Goal: Task Accomplishment & Management: Use online tool/utility

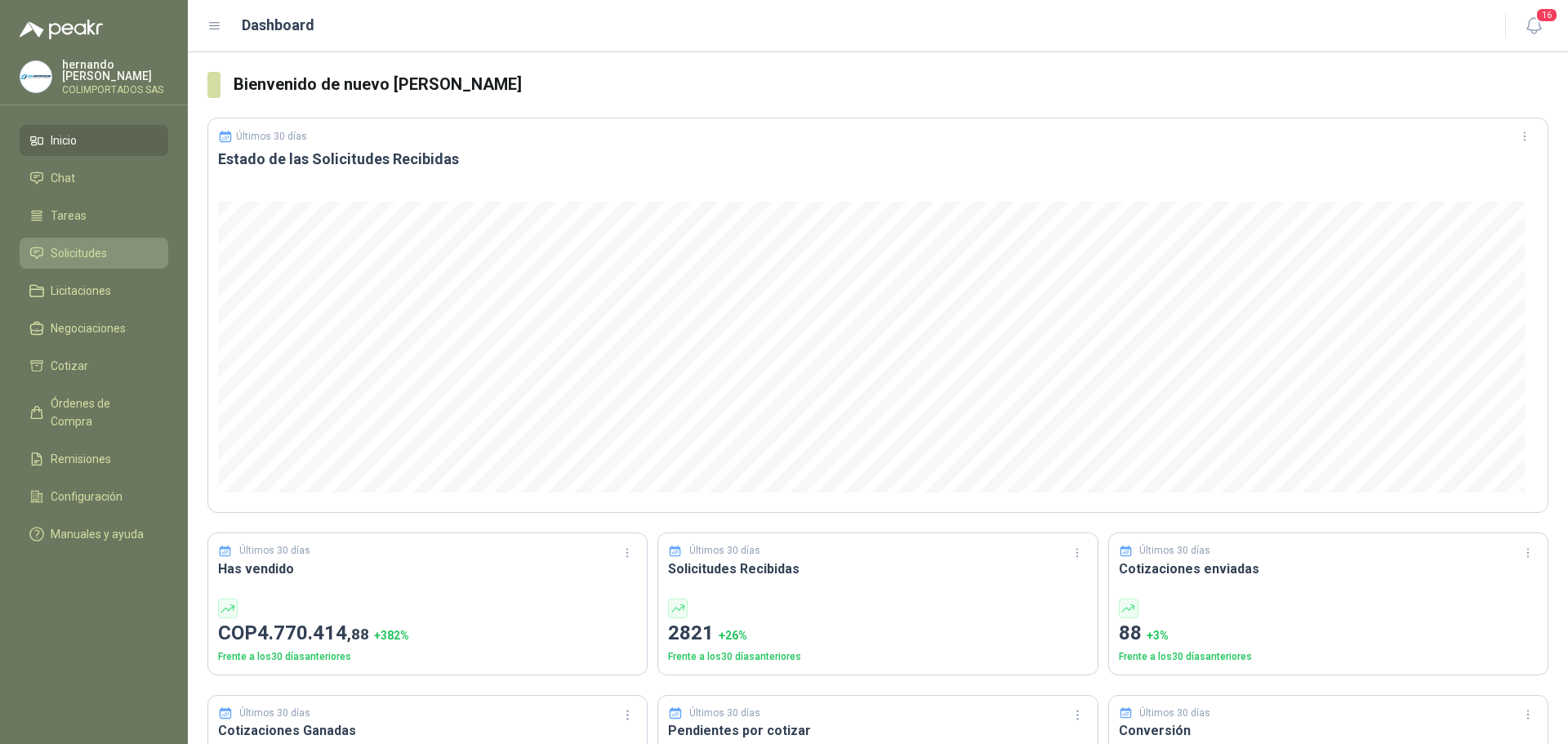
click at [96, 249] on span "Solicitudes" at bounding box center [79, 253] width 56 height 18
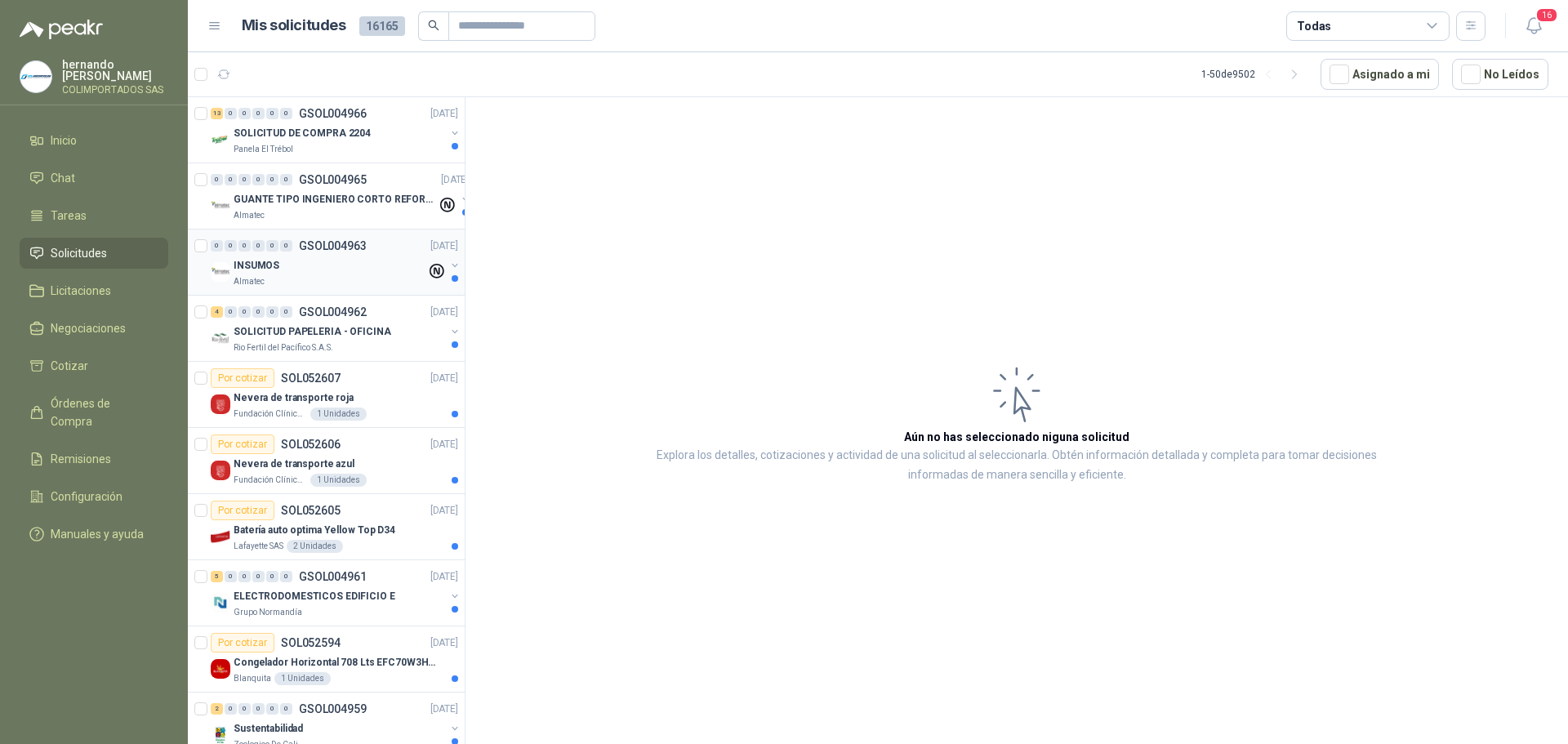
click at [327, 271] on div "INSUMOS" at bounding box center [330, 265] width 192 height 19
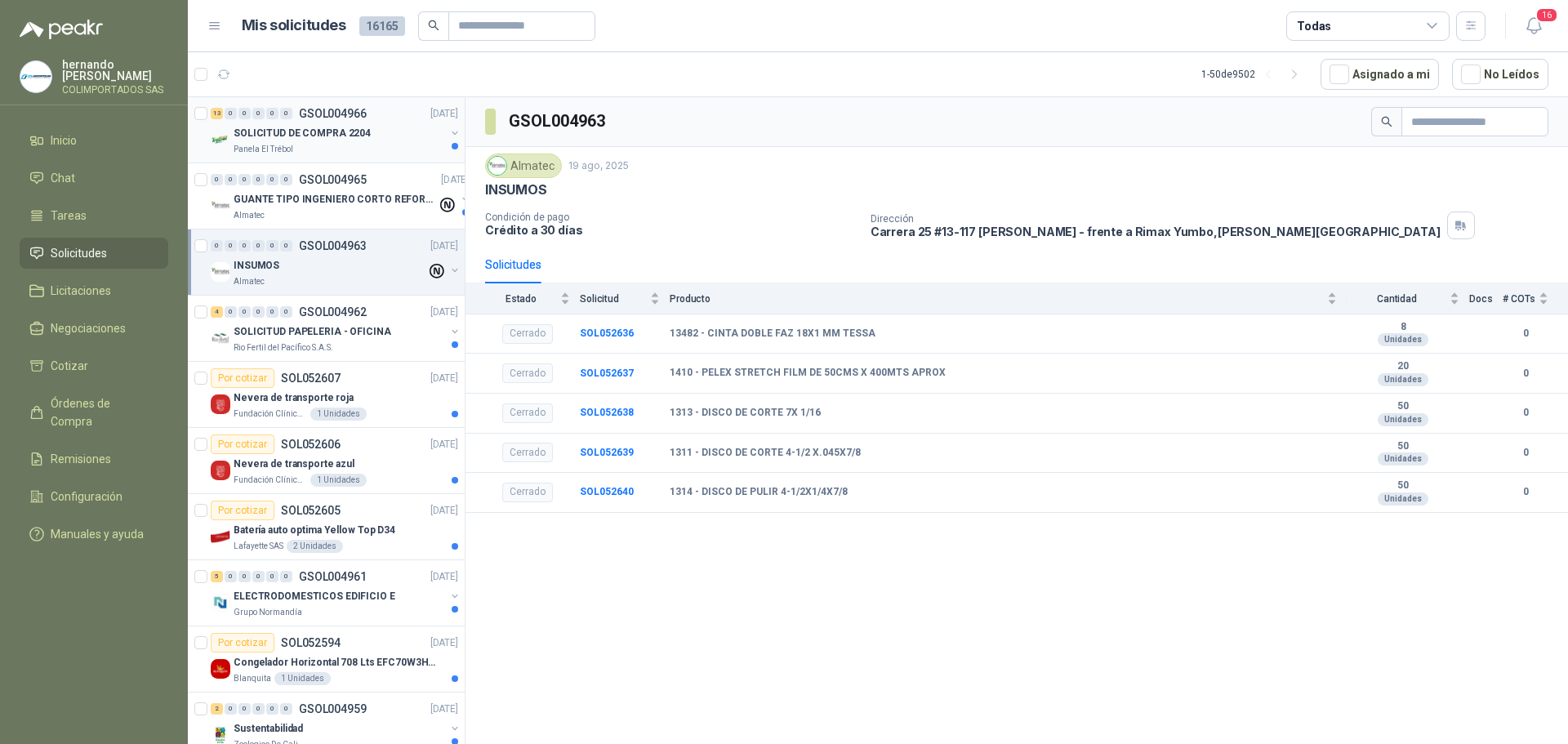
drag, startPoint x: 321, startPoint y: 132, endPoint x: 355, endPoint y: 140, distance: 34.9
click at [321, 131] on p "SOLICITUD DE COMPRA 2204" at bounding box center [302, 134] width 137 height 16
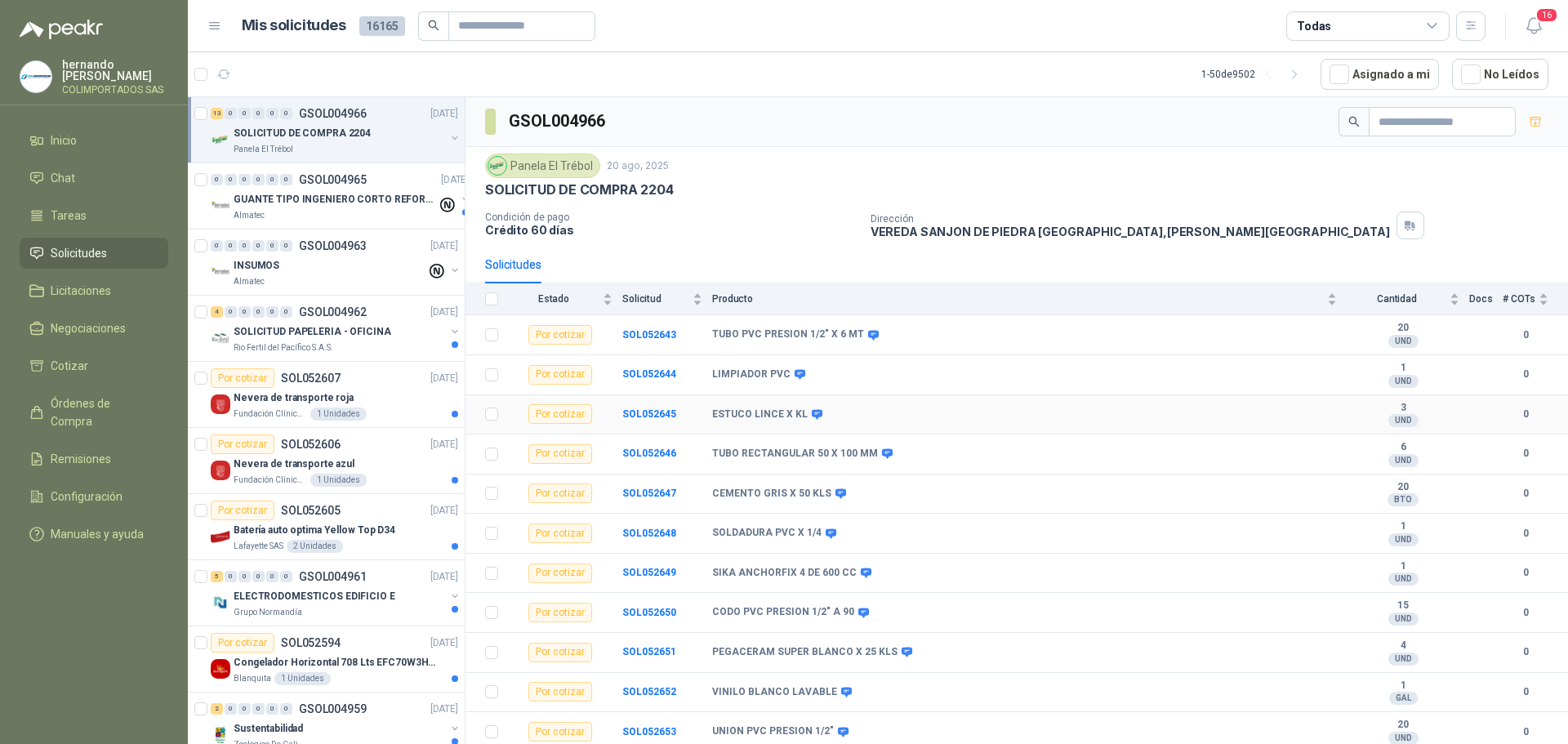
scroll to position [82, 0]
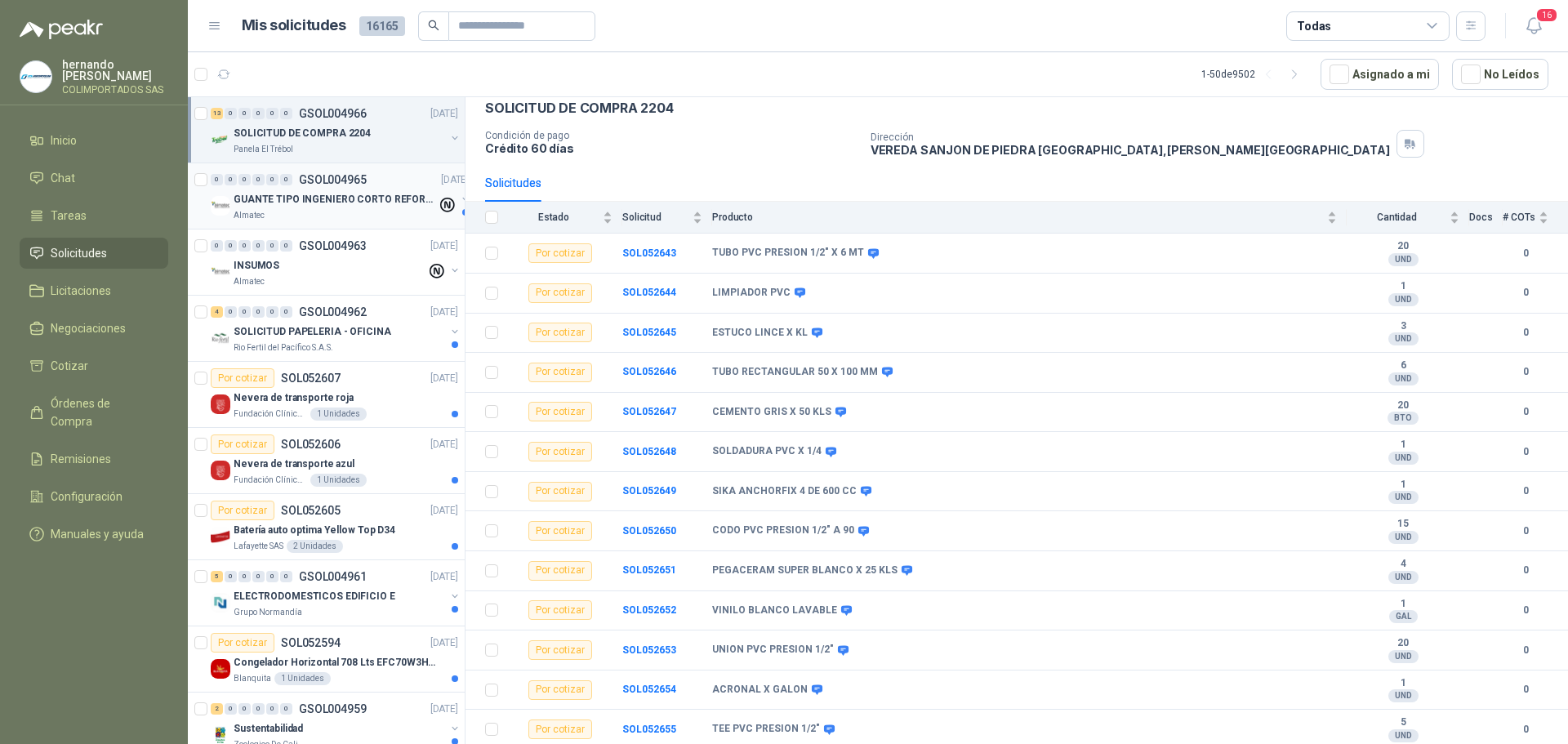
click at [315, 201] on p "GUANTE TIPO INGENIERO CORTO REFORZADO" at bounding box center [335, 199] width 203 height 16
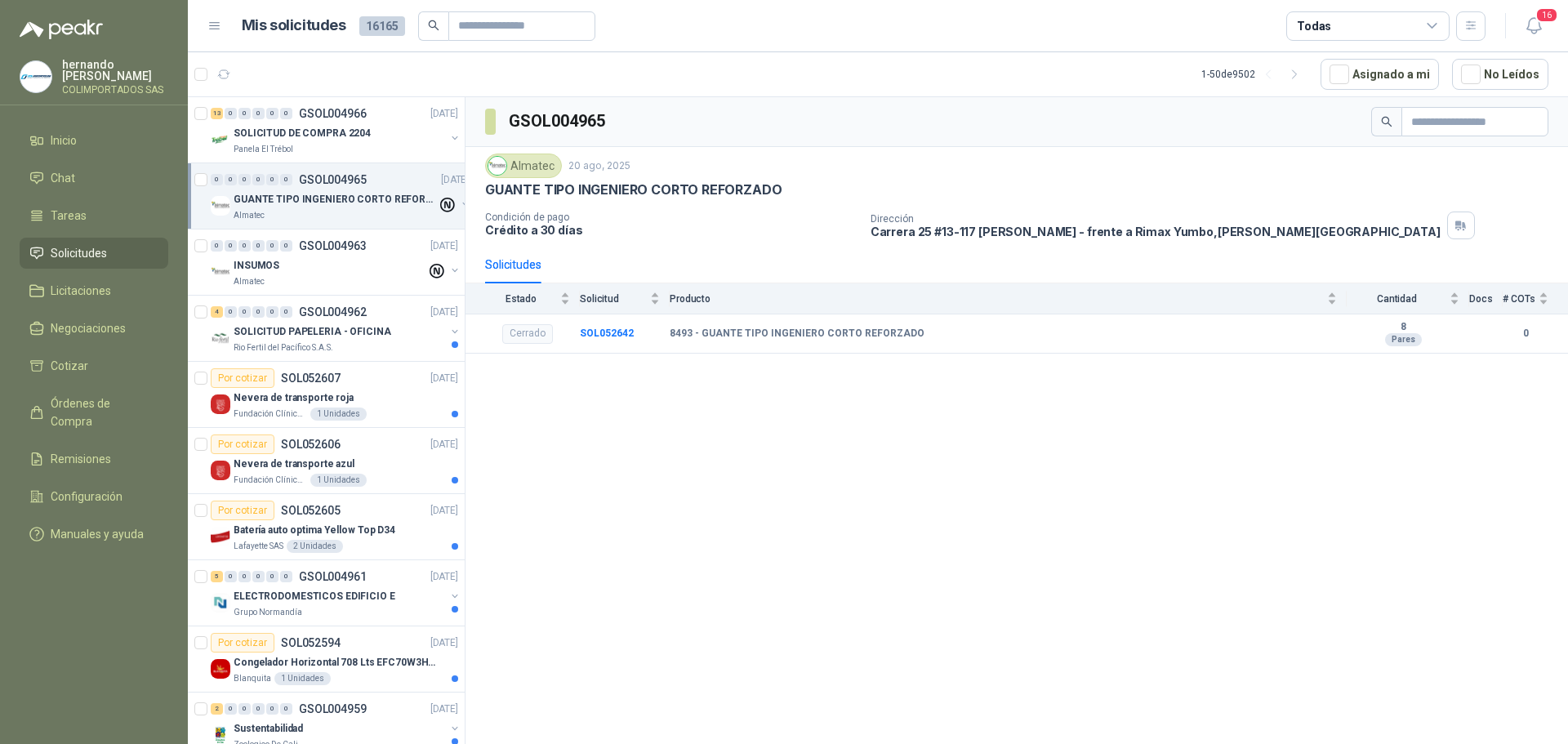
click at [346, 197] on p "GUANTE TIPO INGENIERO CORTO REFORZADO" at bounding box center [335, 199] width 203 height 16
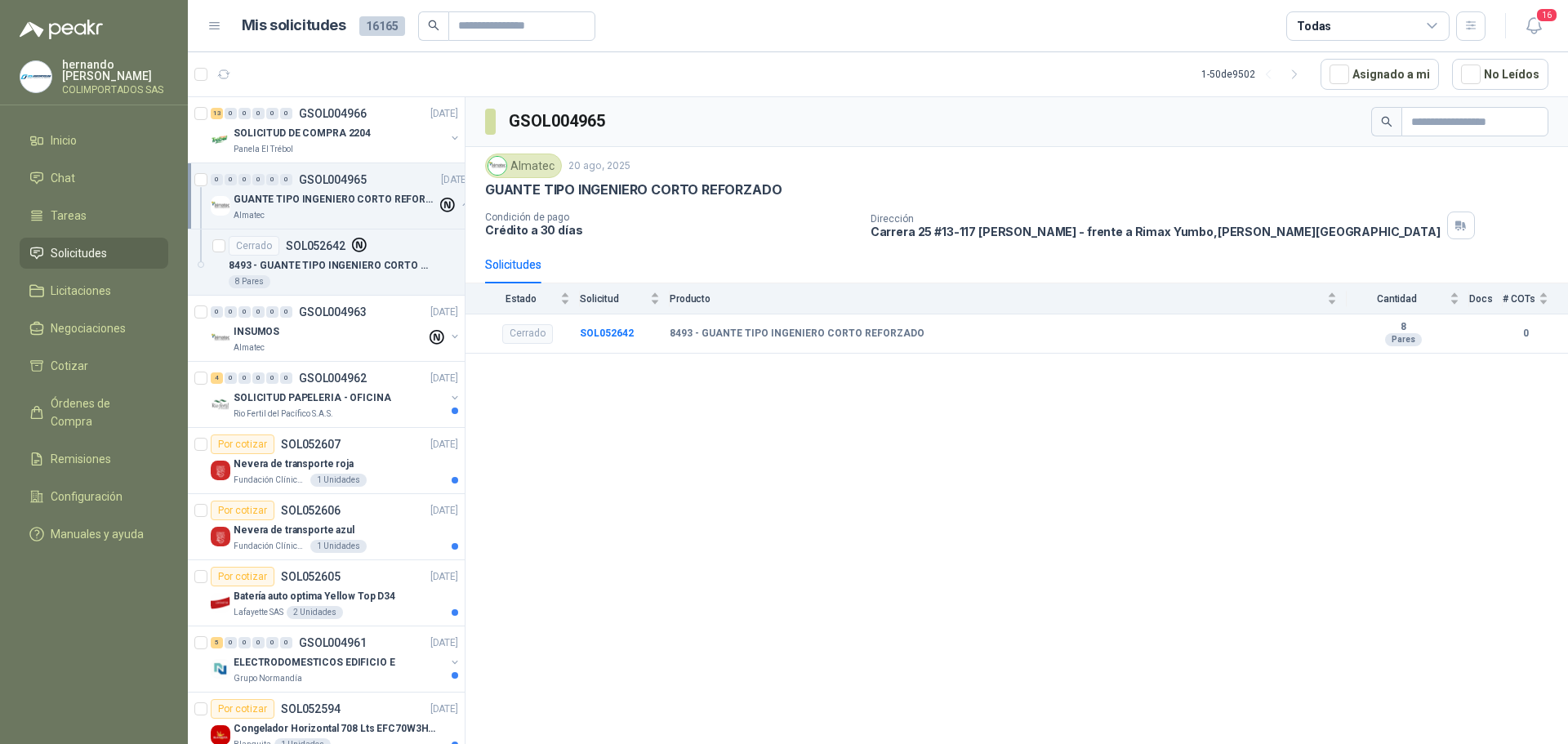
click at [306, 201] on p "GUANTE TIPO INGENIERO CORTO REFORZADO" at bounding box center [335, 199] width 203 height 16
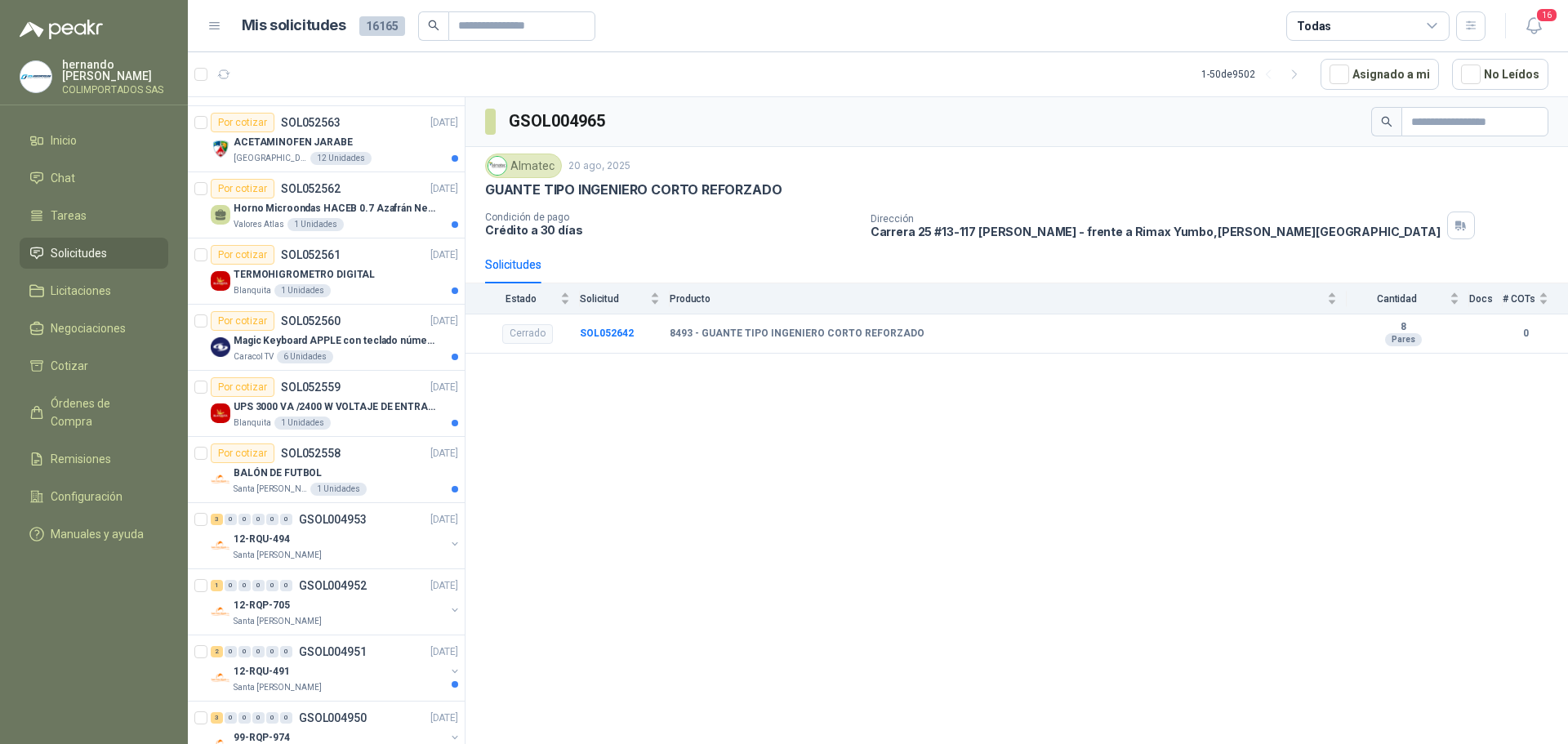
scroll to position [1143, 0]
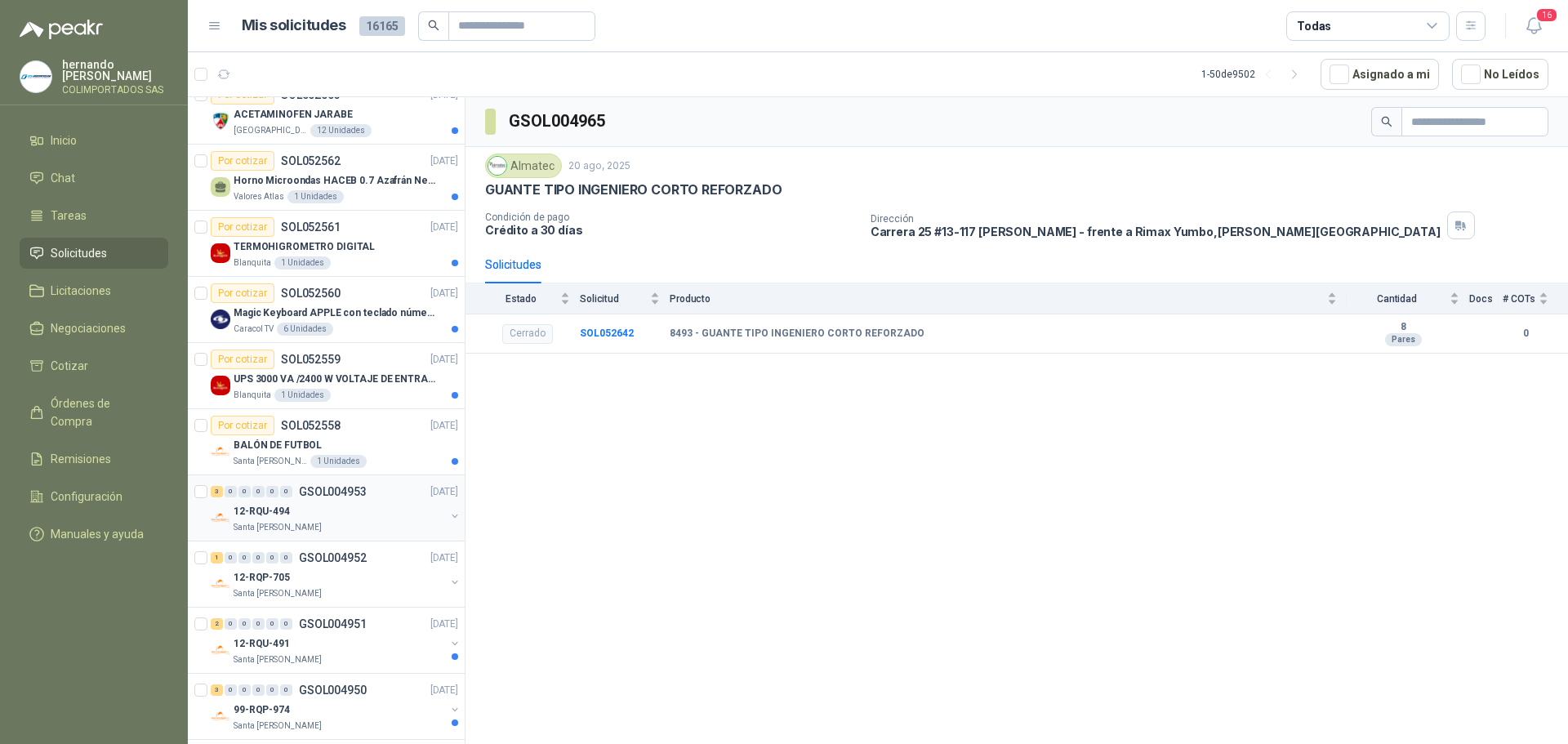
click at [296, 512] on div "12-RQU-494" at bounding box center [339, 511] width 212 height 19
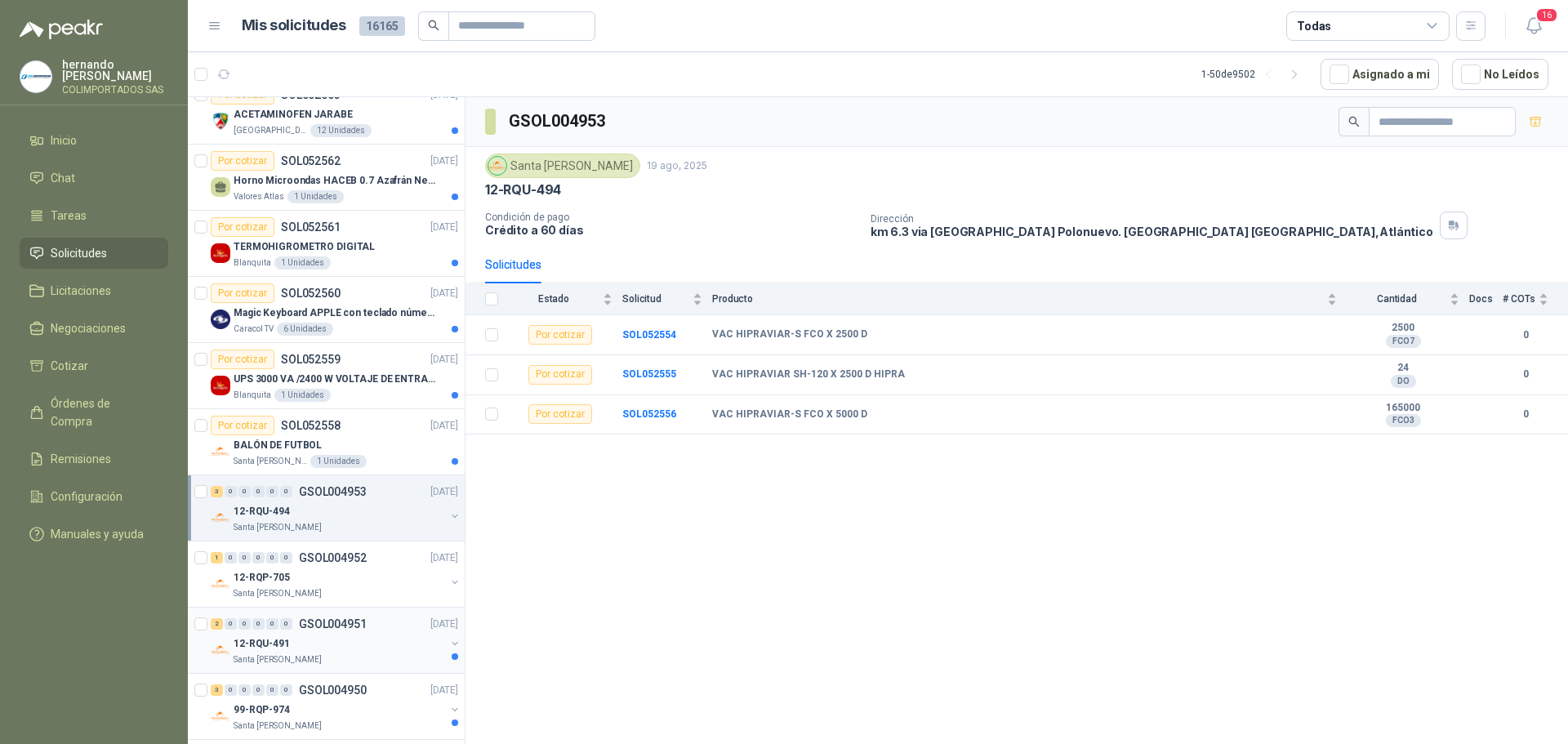
click at [348, 625] on p "GSOL004951" at bounding box center [332, 623] width 68 height 11
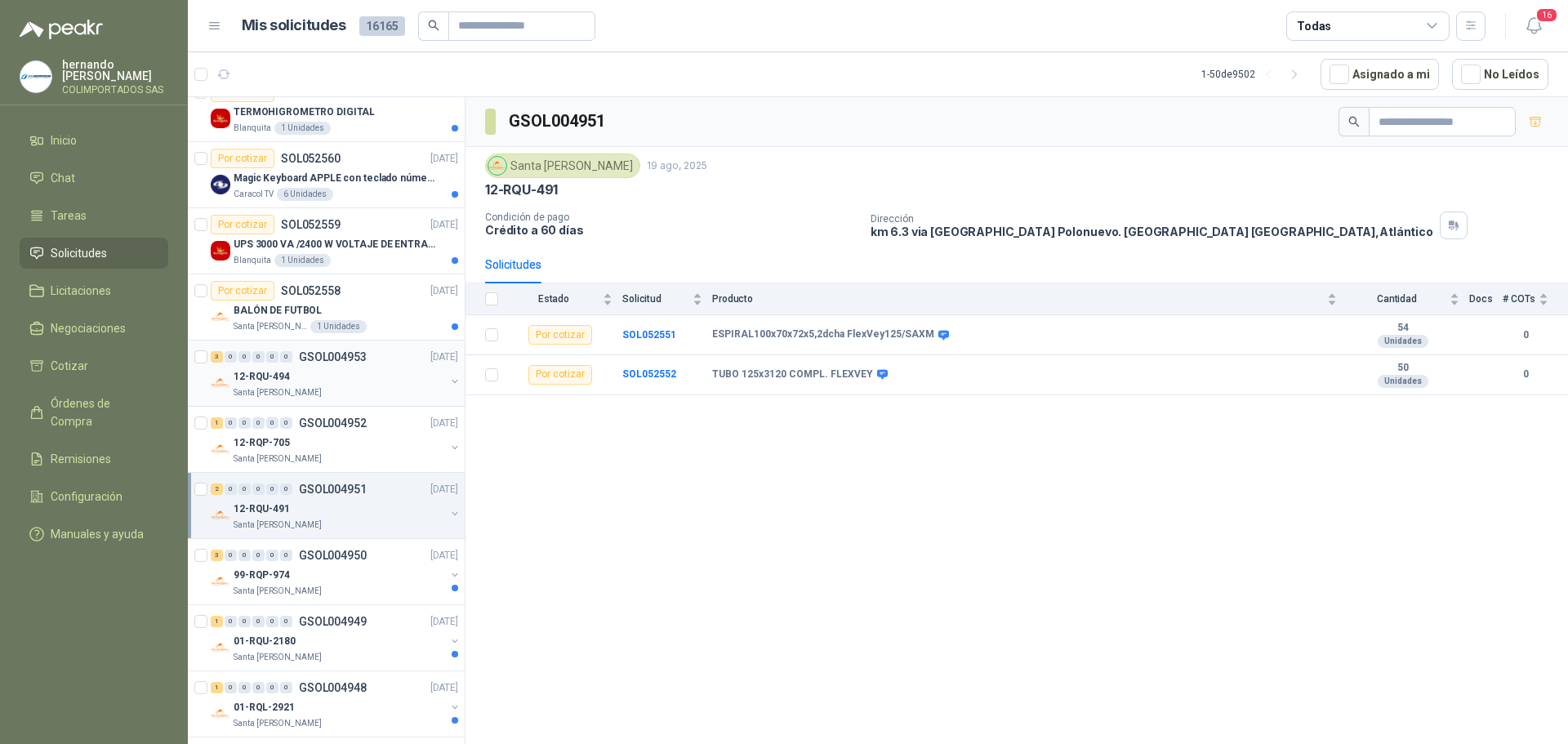
scroll to position [1306, 0]
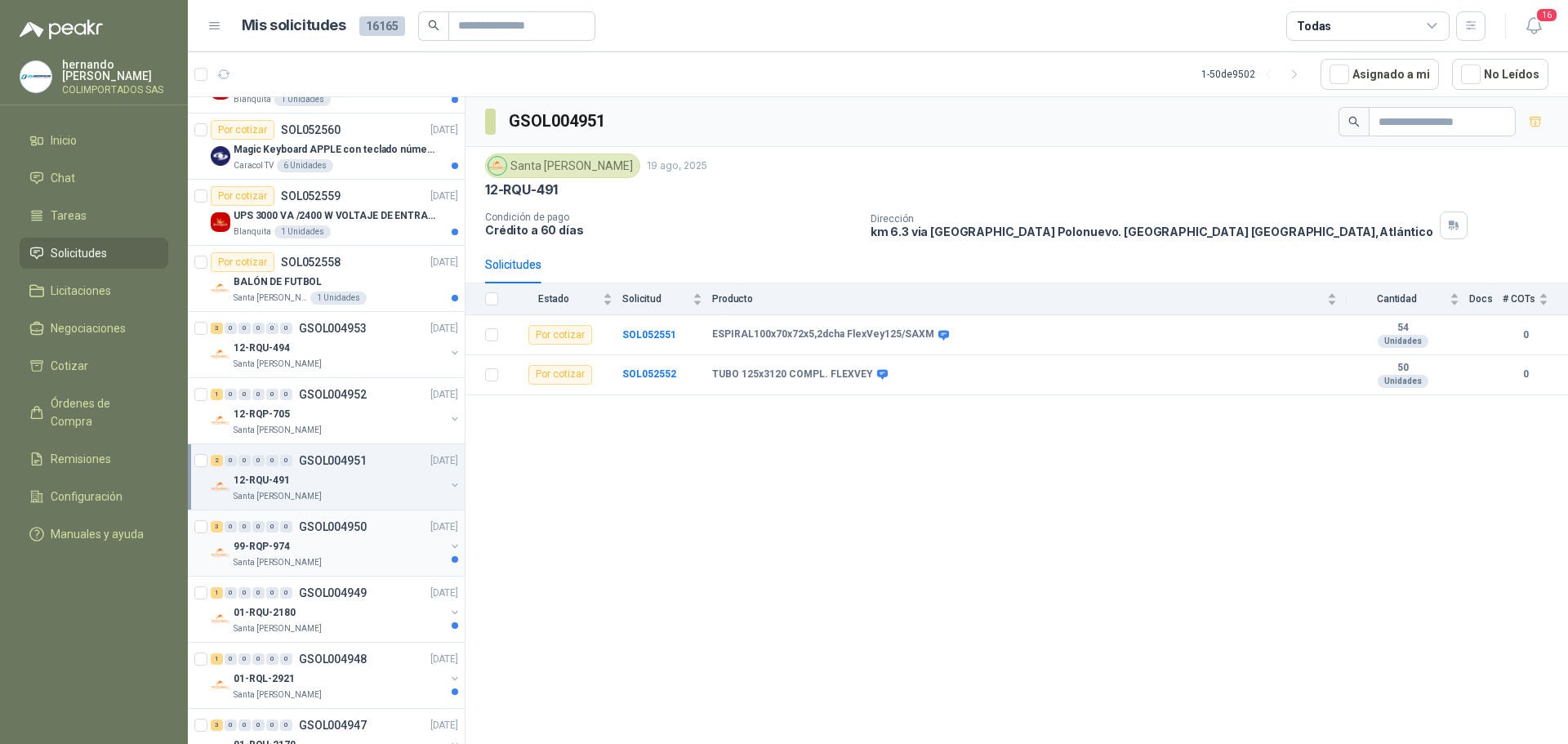
click at [287, 539] on p "99-RQP-974" at bounding box center [262, 546] width 56 height 16
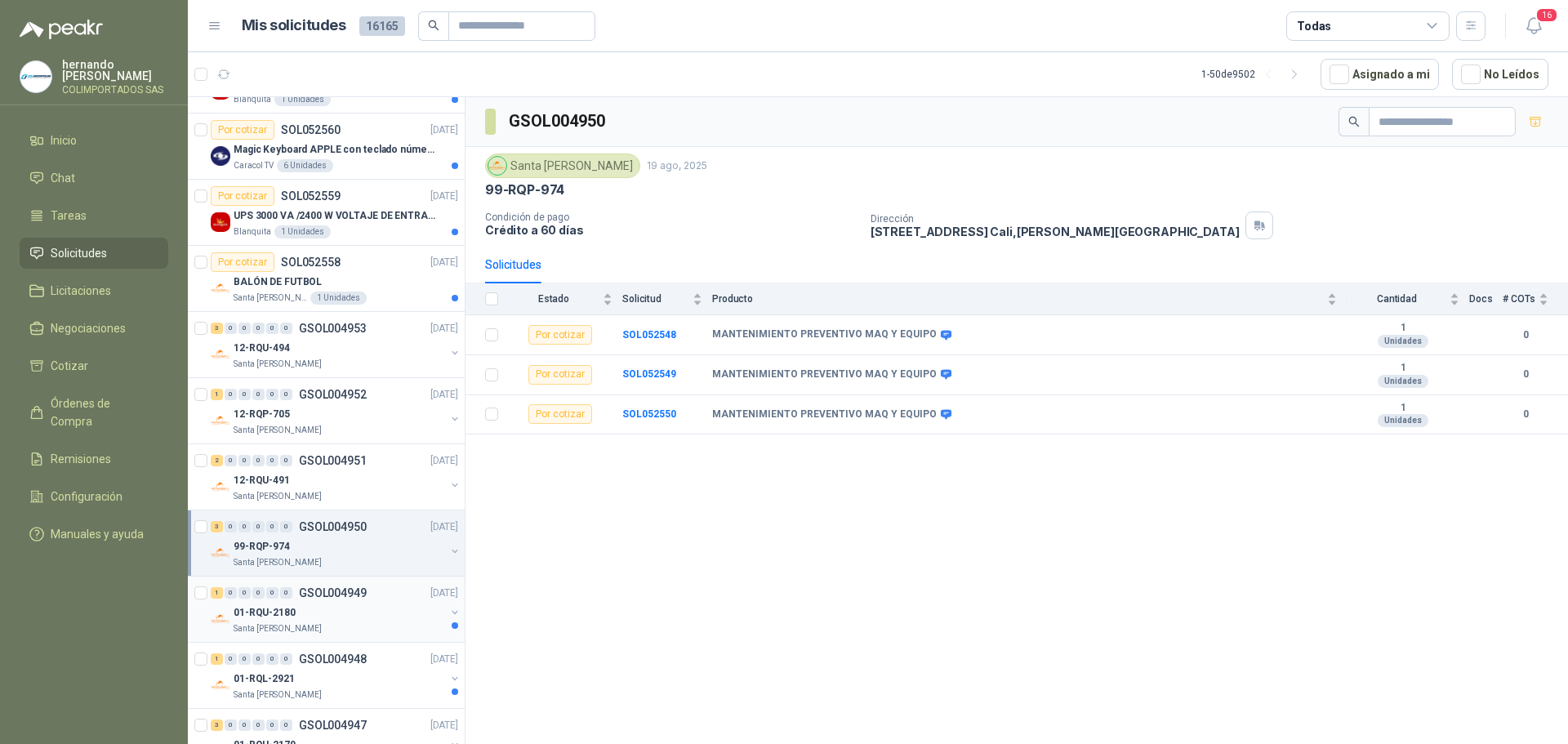
click at [285, 608] on p "01-RQU-2180" at bounding box center [265, 613] width 62 height 16
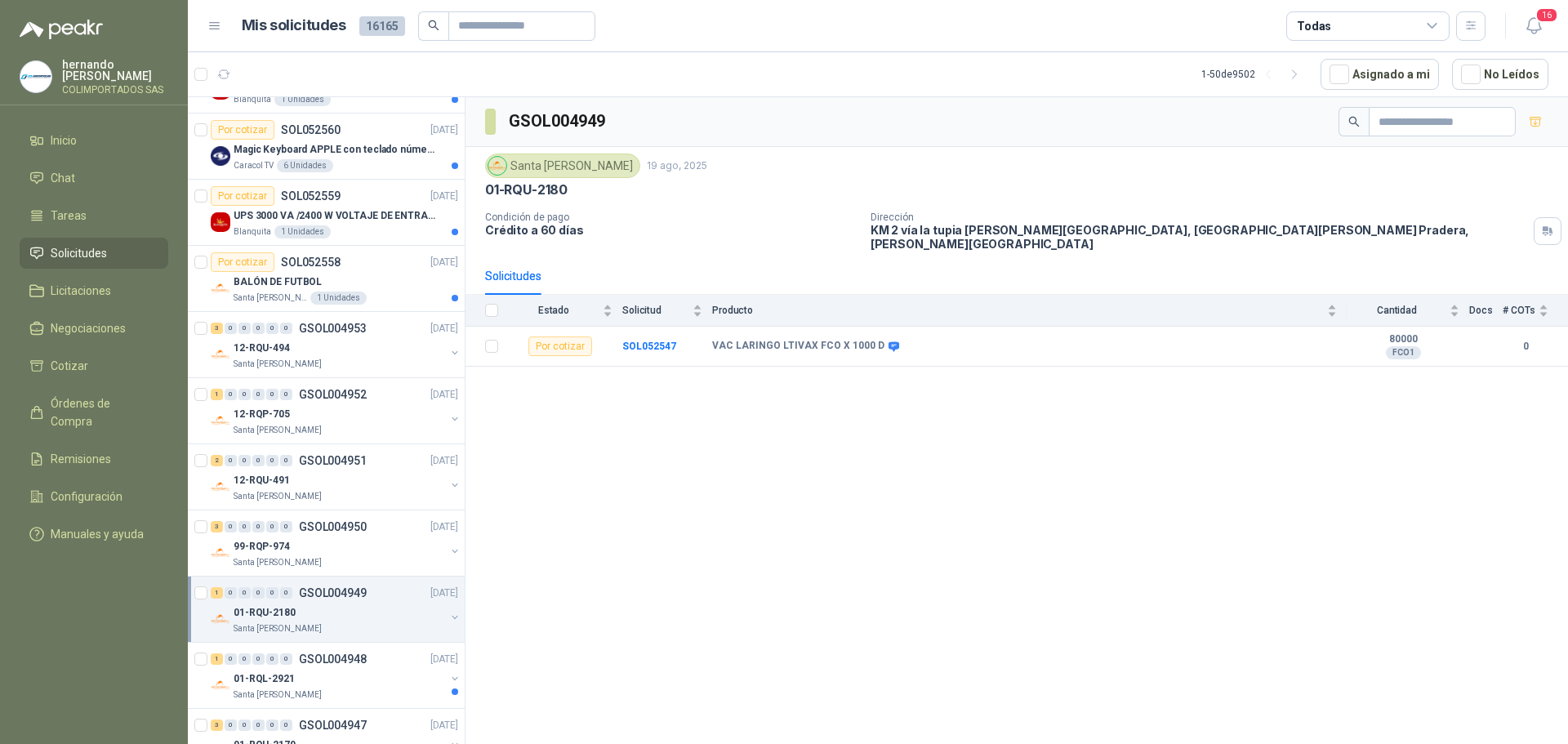
scroll to position [1388, 0]
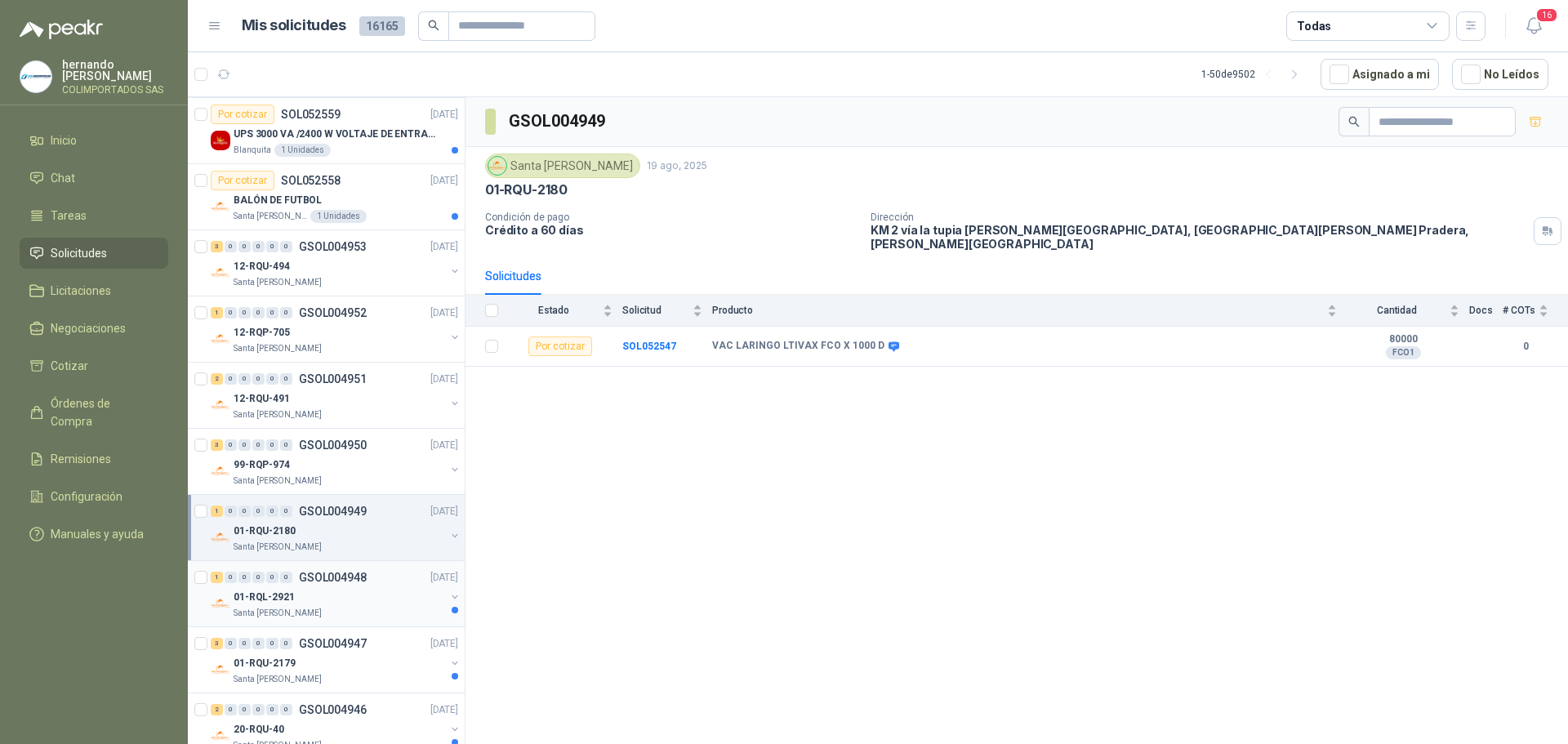
click at [293, 602] on div "01-RQL-2921" at bounding box center [339, 596] width 212 height 19
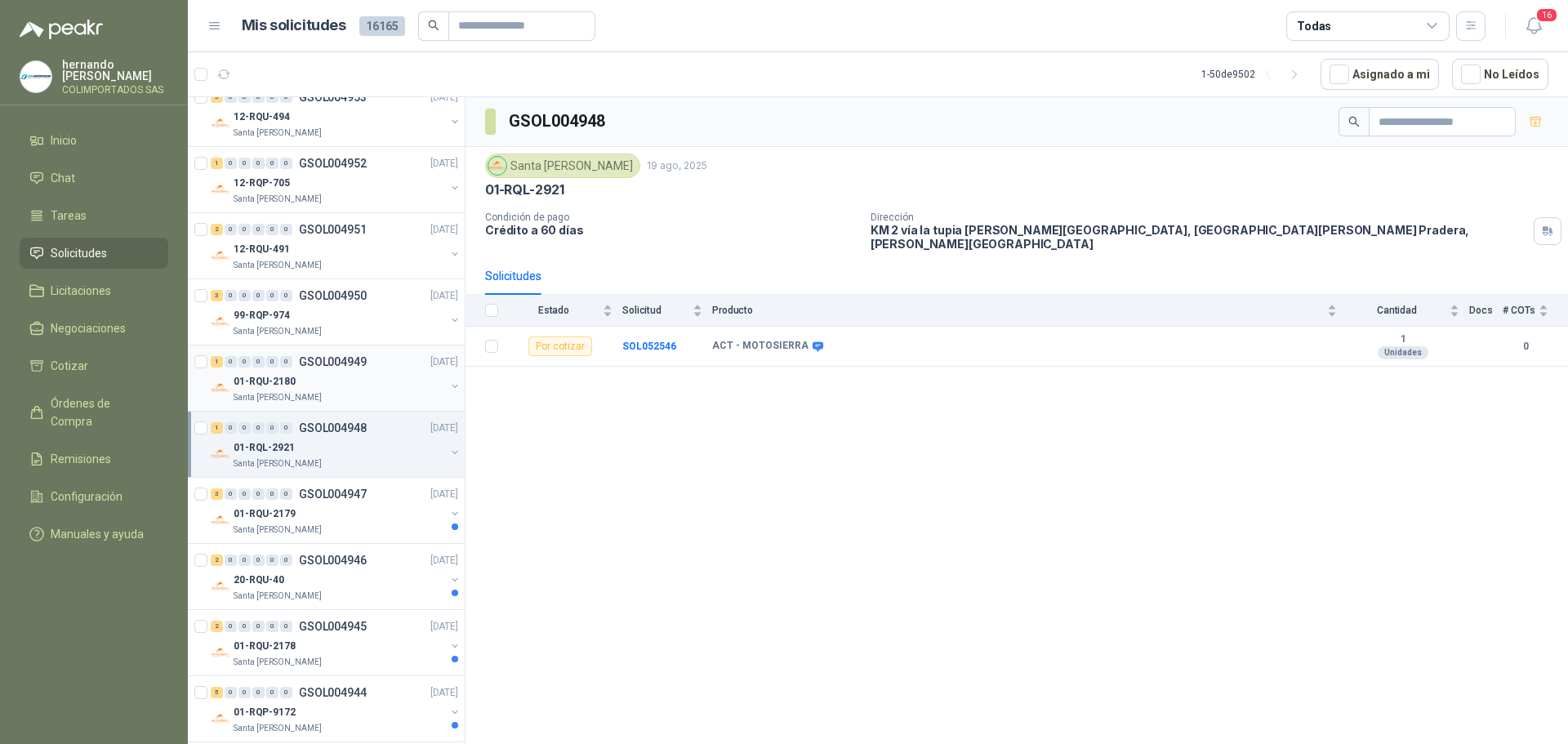
scroll to position [1551, 0]
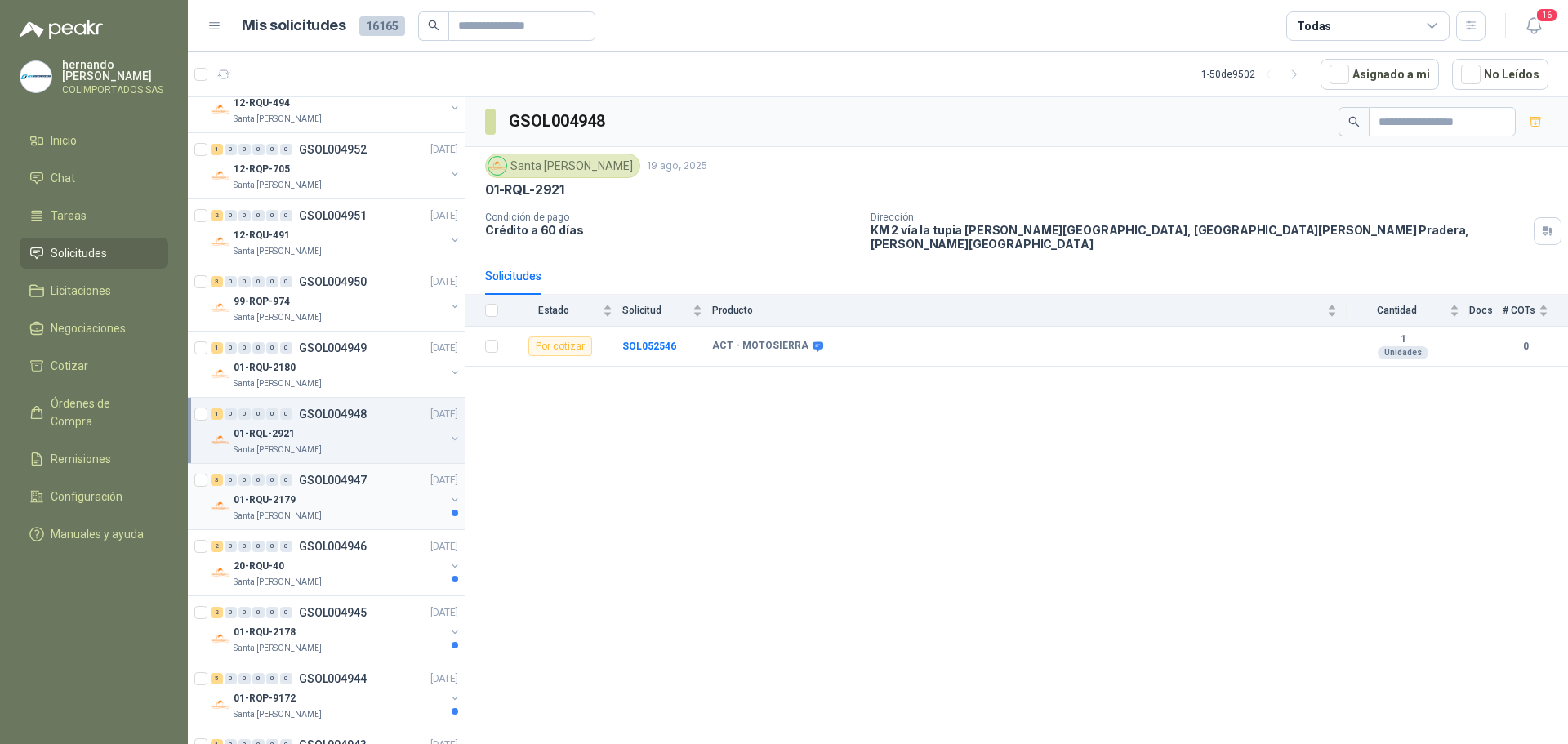
click at [293, 502] on p "01-RQU-2179" at bounding box center [265, 500] width 62 height 16
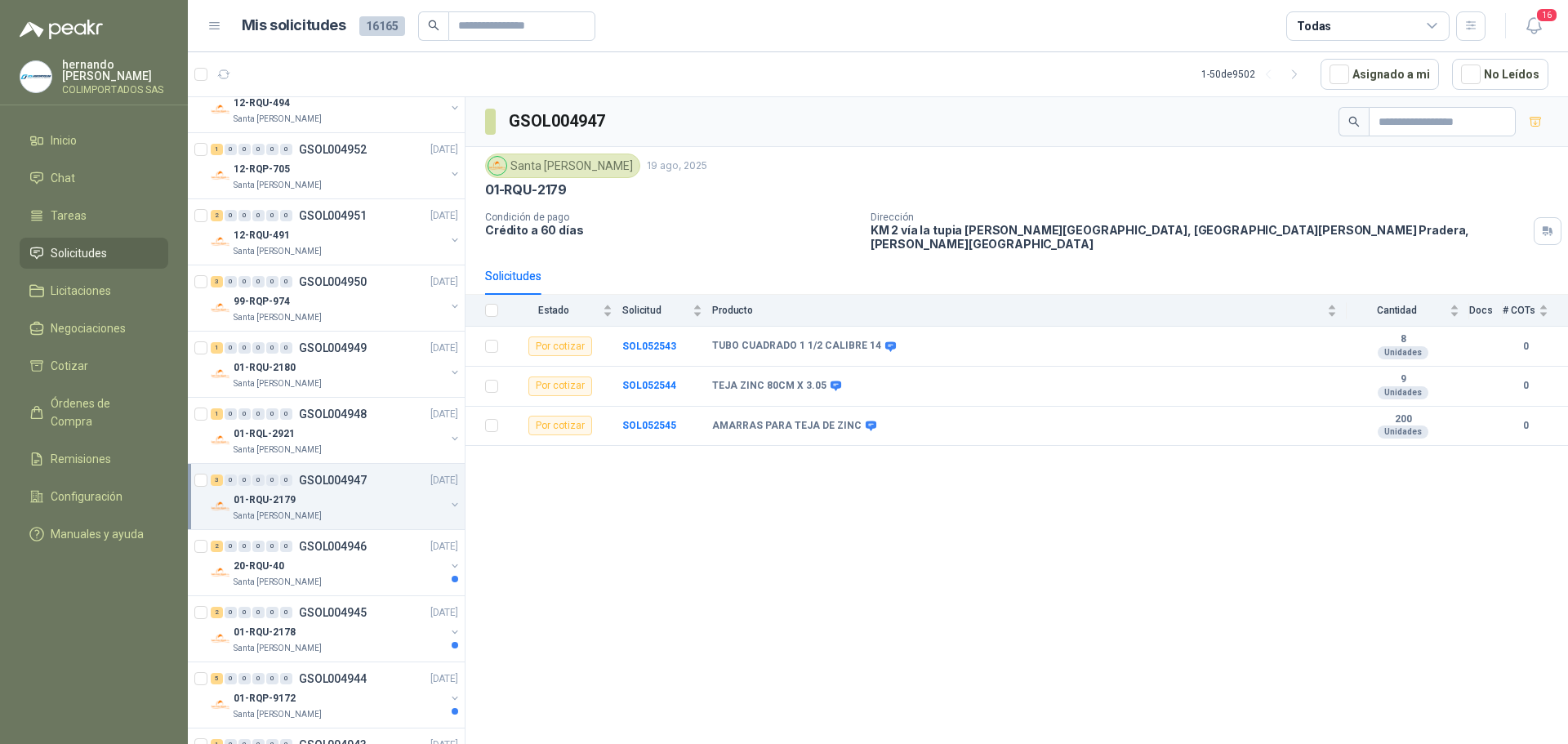
scroll to position [1632, 0]
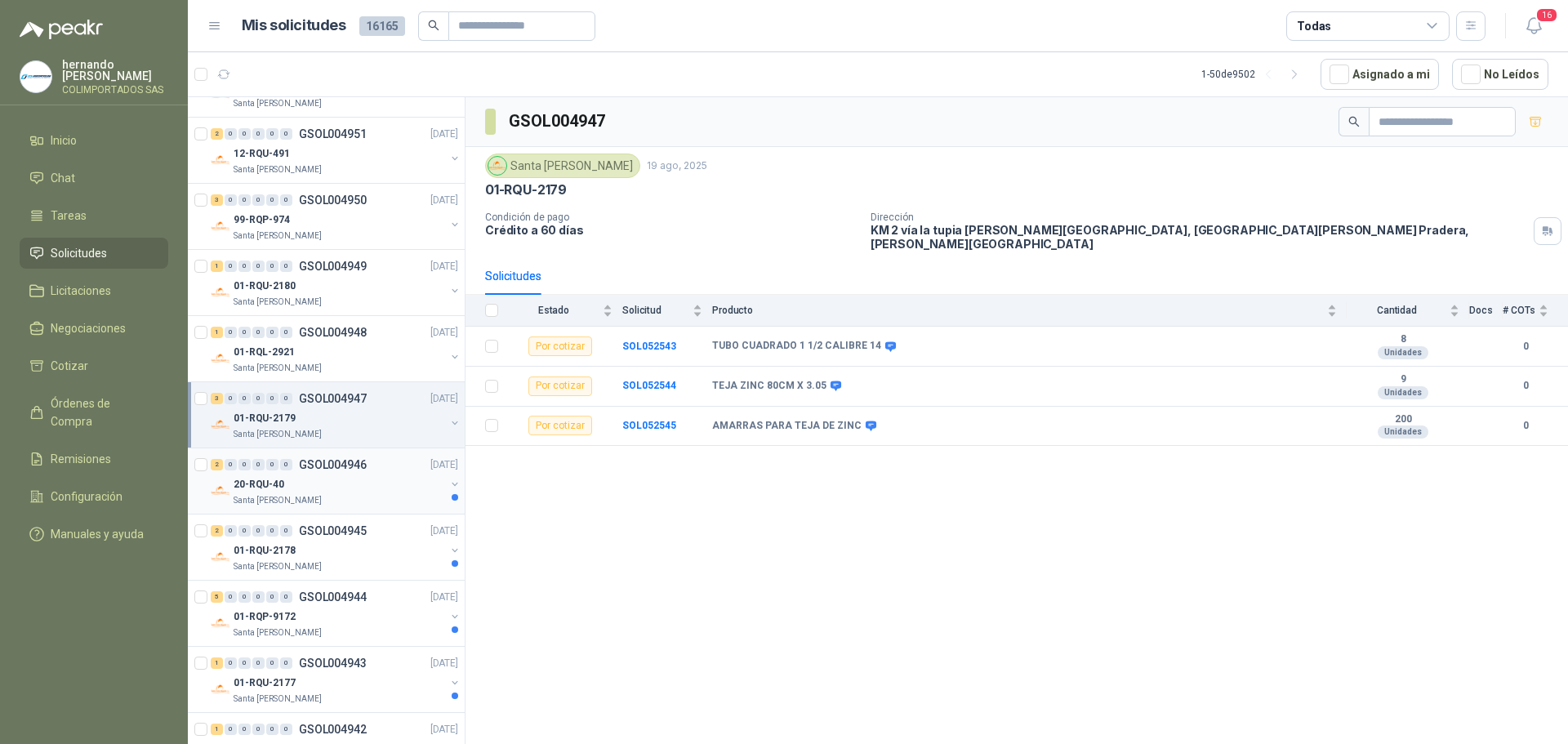
click at [323, 484] on div "20-RQU-40" at bounding box center [339, 484] width 212 height 19
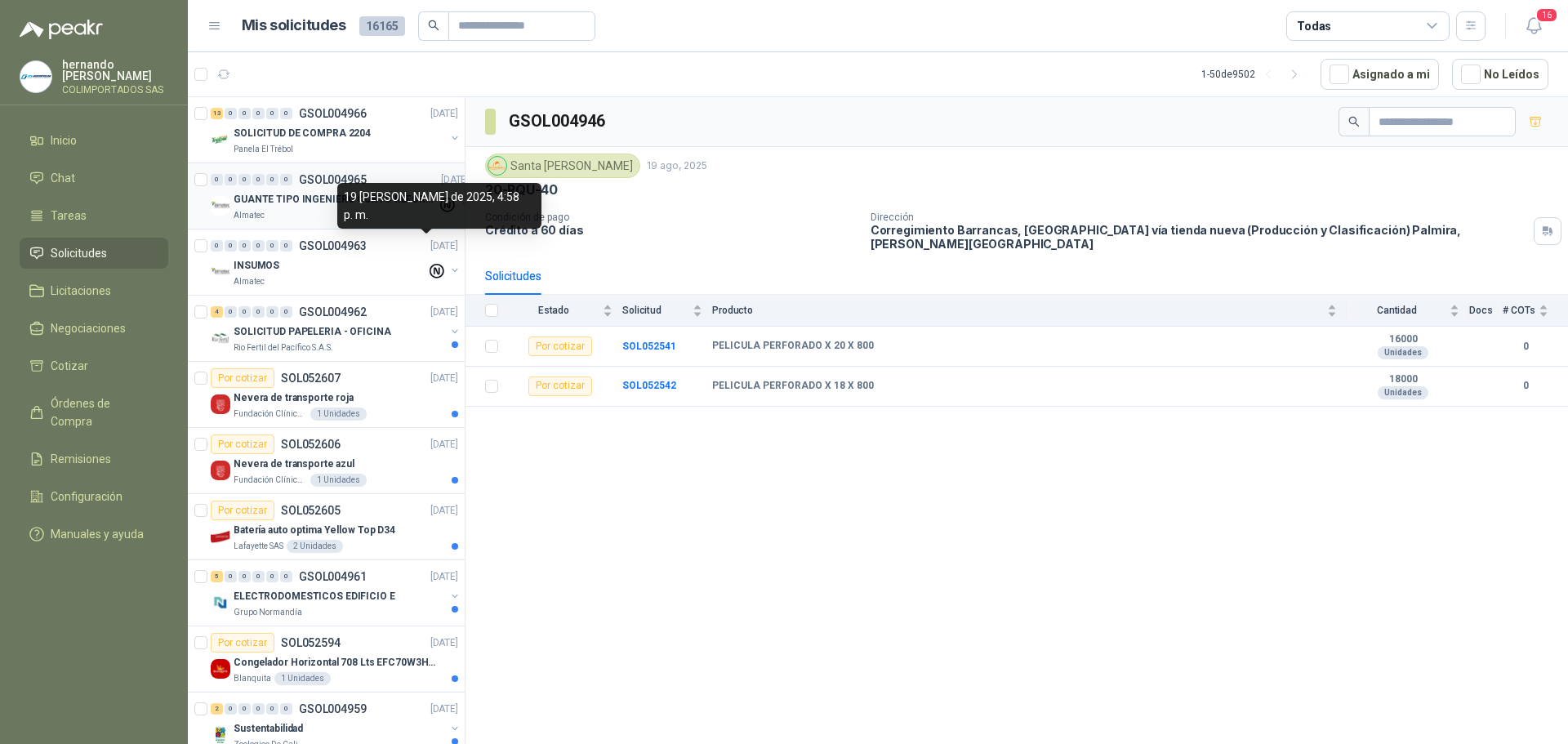
click at [309, 206] on p "GUANTE TIPO INGENIERO CORTO REFORZADO" at bounding box center [335, 199] width 203 height 16
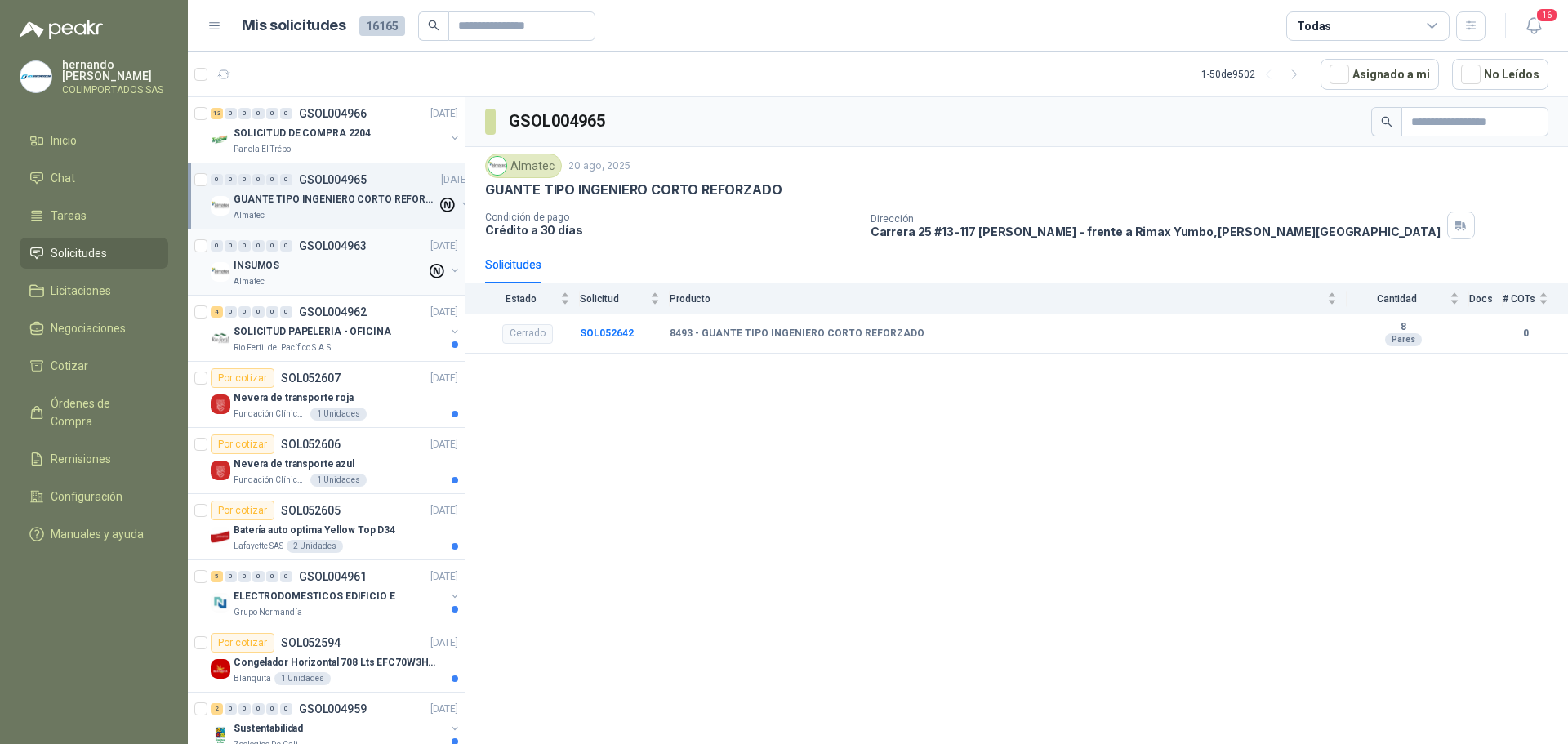
click at [343, 272] on div "INSUMOS" at bounding box center [330, 265] width 192 height 19
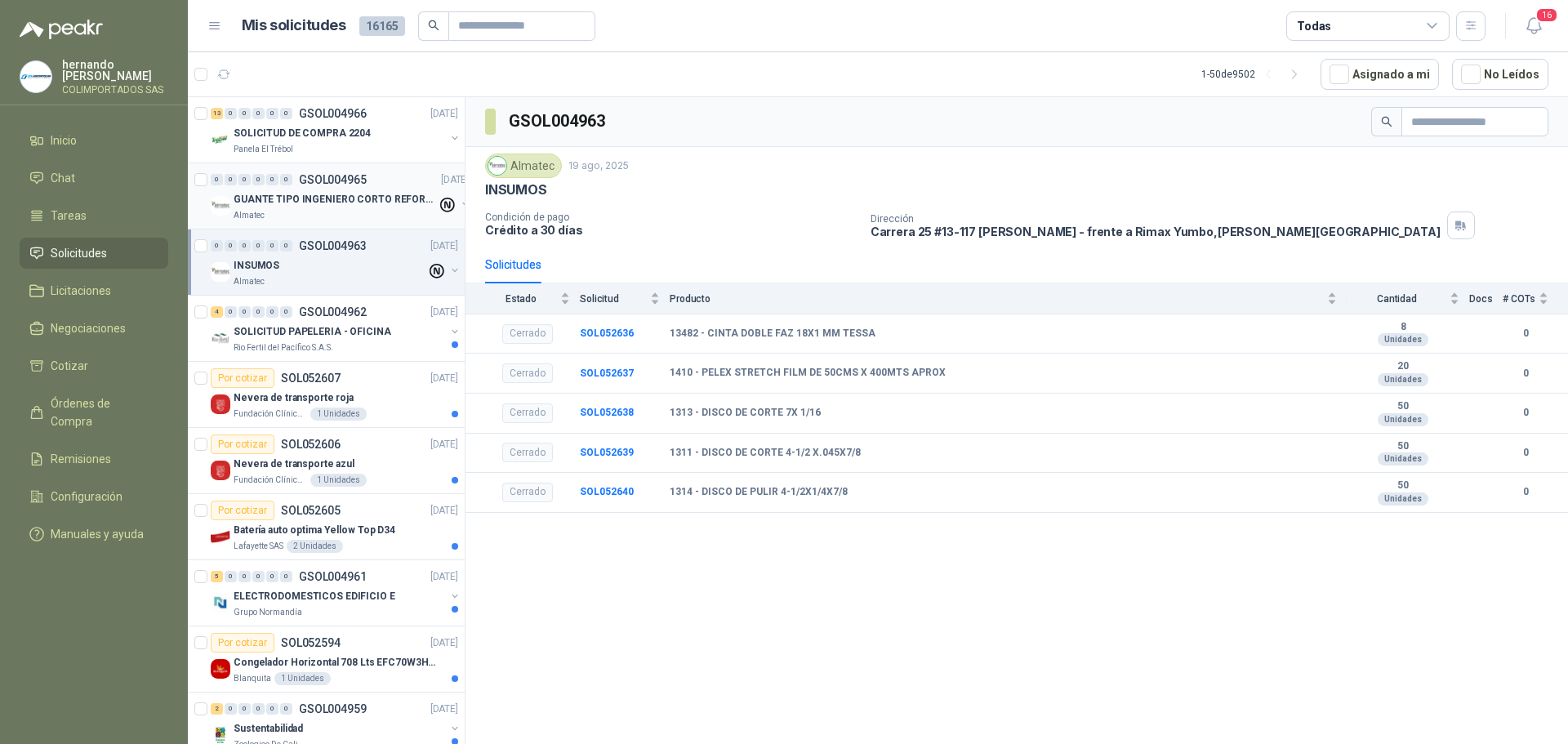
click at [288, 203] on p "GUANTE TIPO INGENIERO CORTO REFORZADO" at bounding box center [335, 199] width 203 height 16
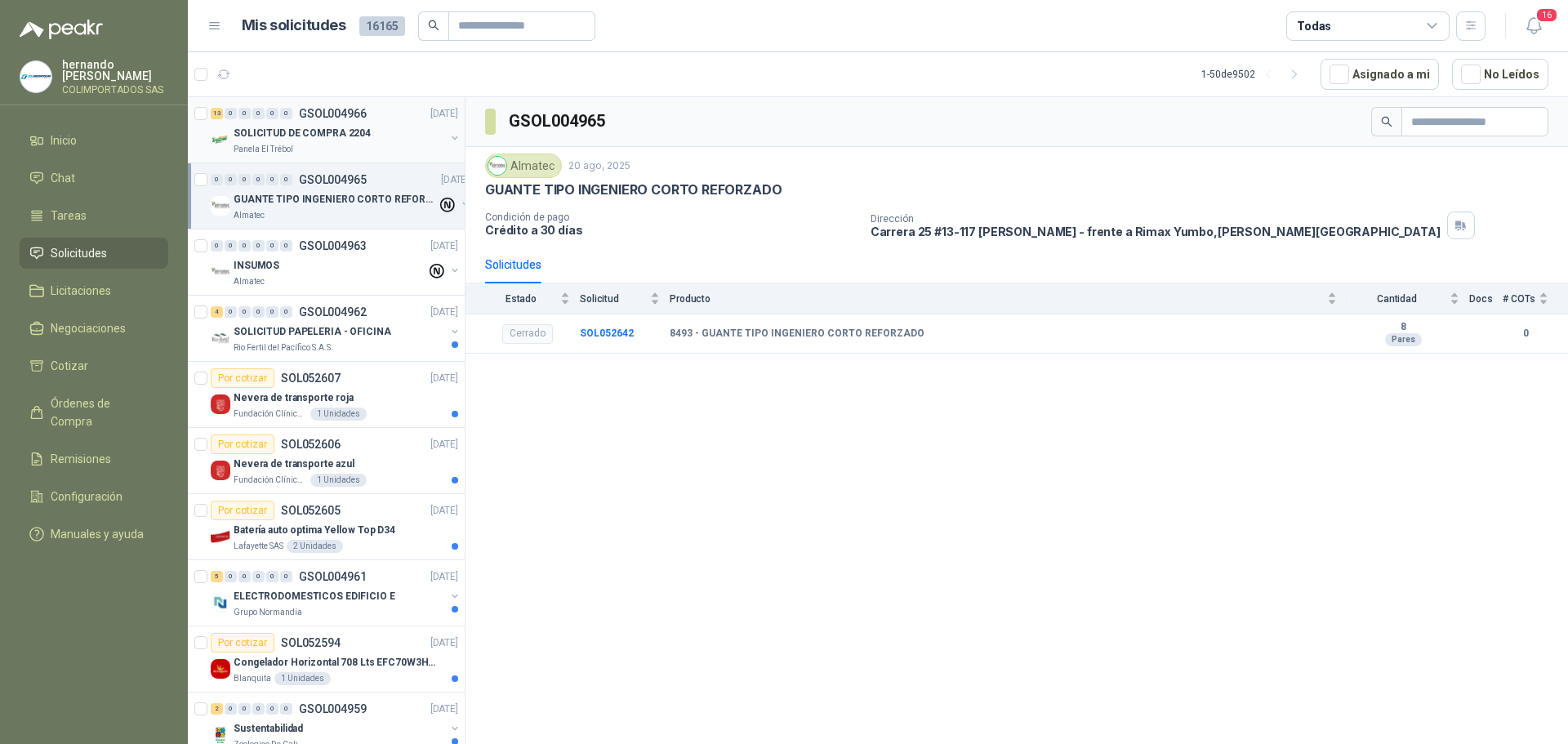
click at [332, 119] on p "GSOL004966" at bounding box center [332, 113] width 68 height 11
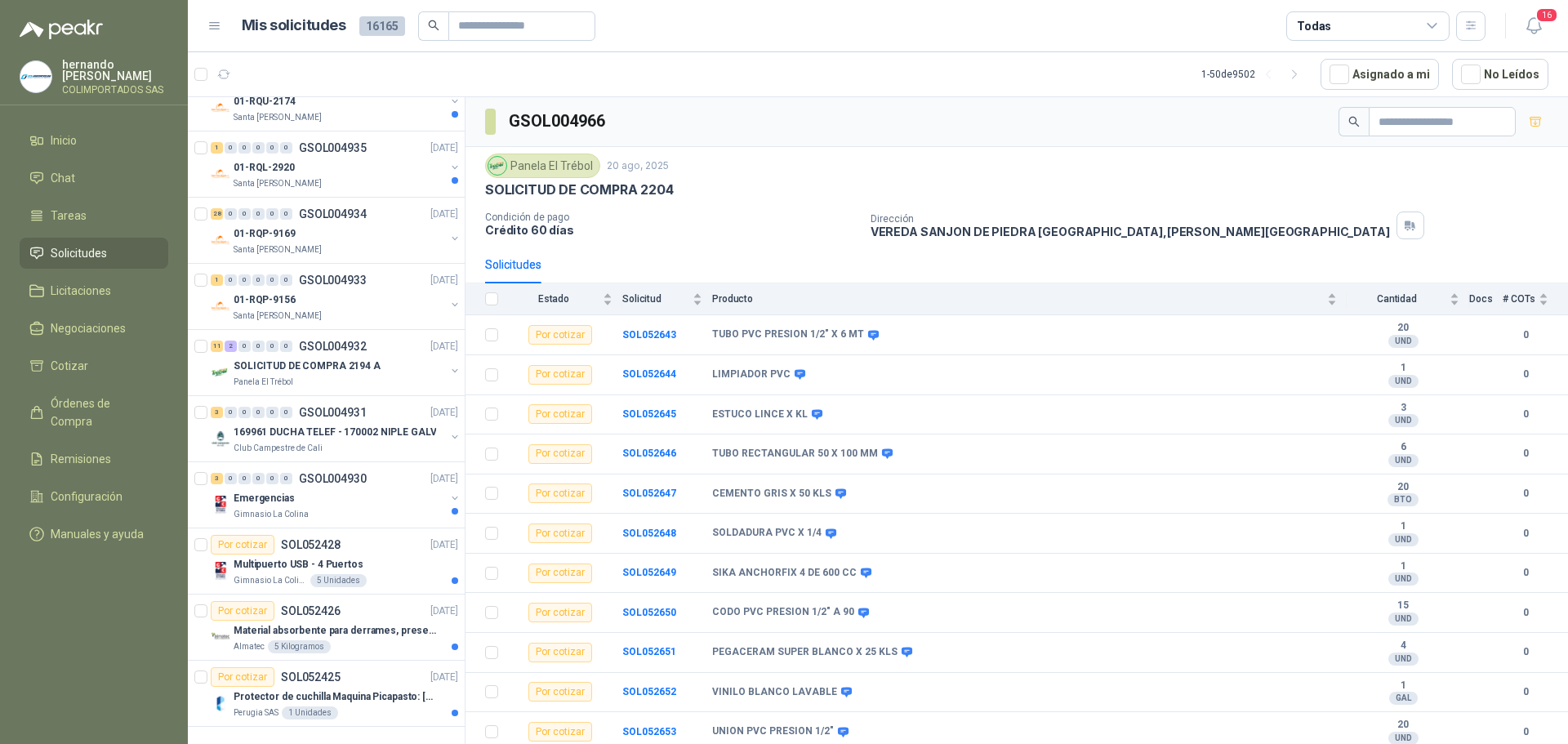
scroll to position [2690, 0]
click at [380, 623] on p "Material absorbente para derrames, presentación por kg" at bounding box center [335, 631] width 203 height 16
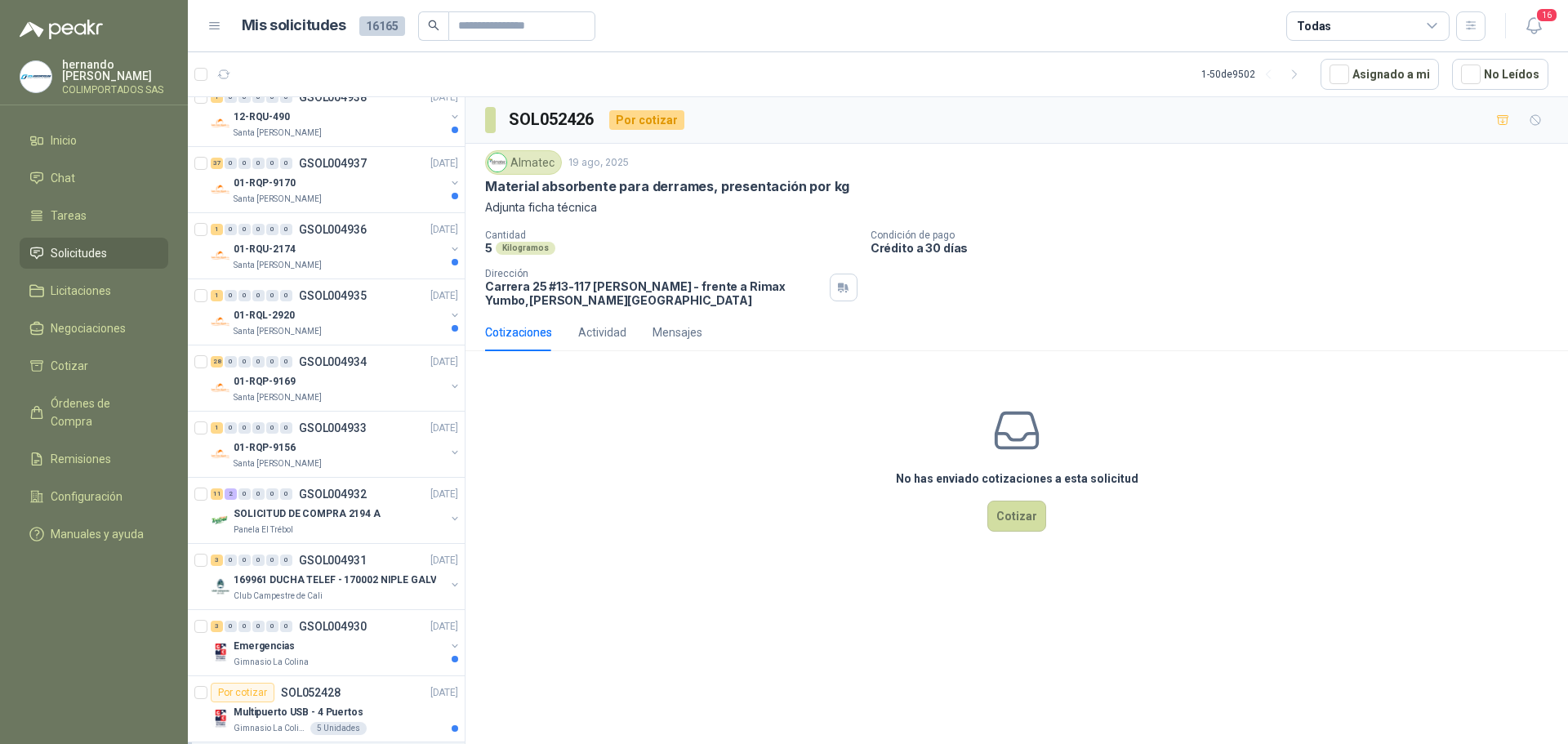
scroll to position [2690, 0]
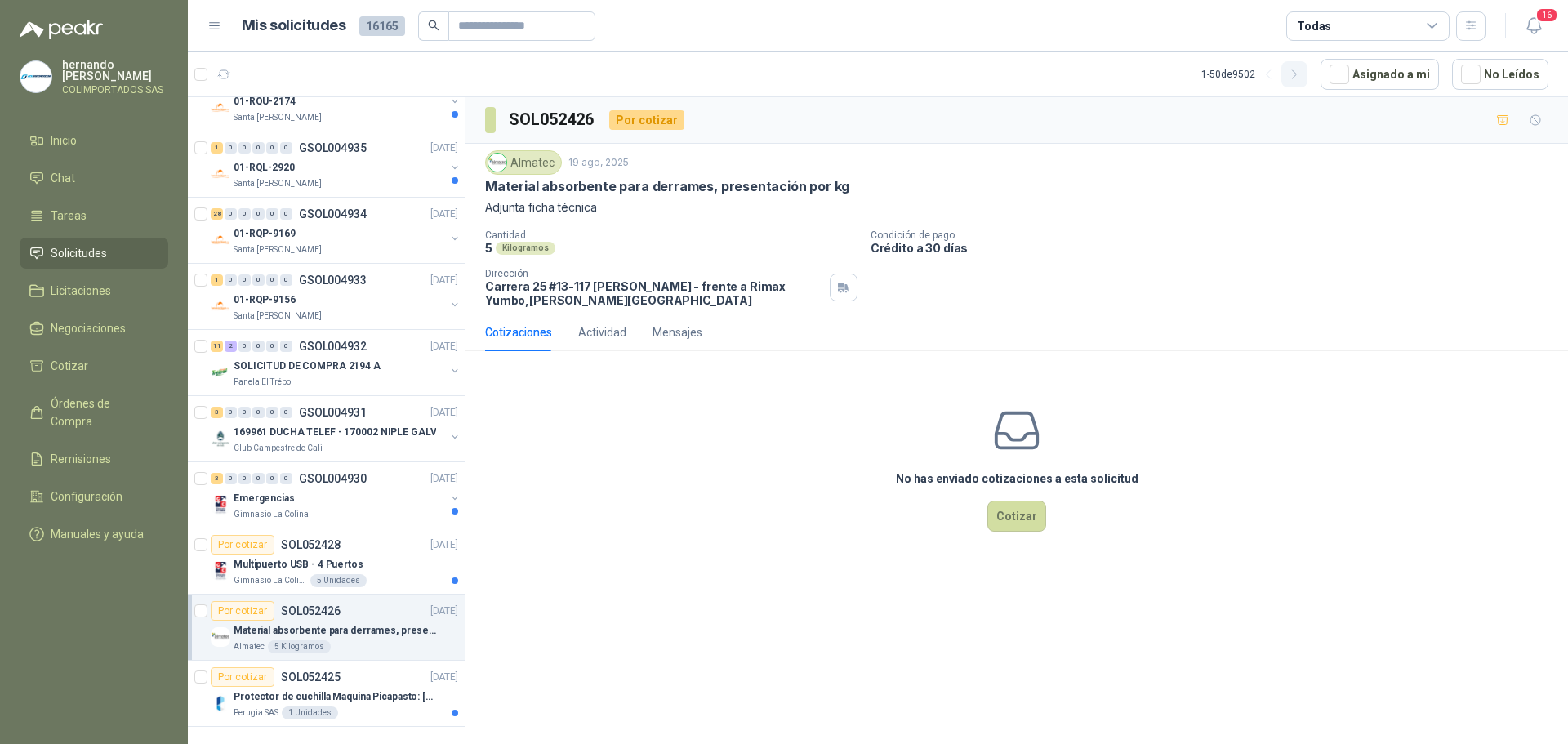
click at [1300, 75] on icon "button" at bounding box center [1295, 75] width 14 height 14
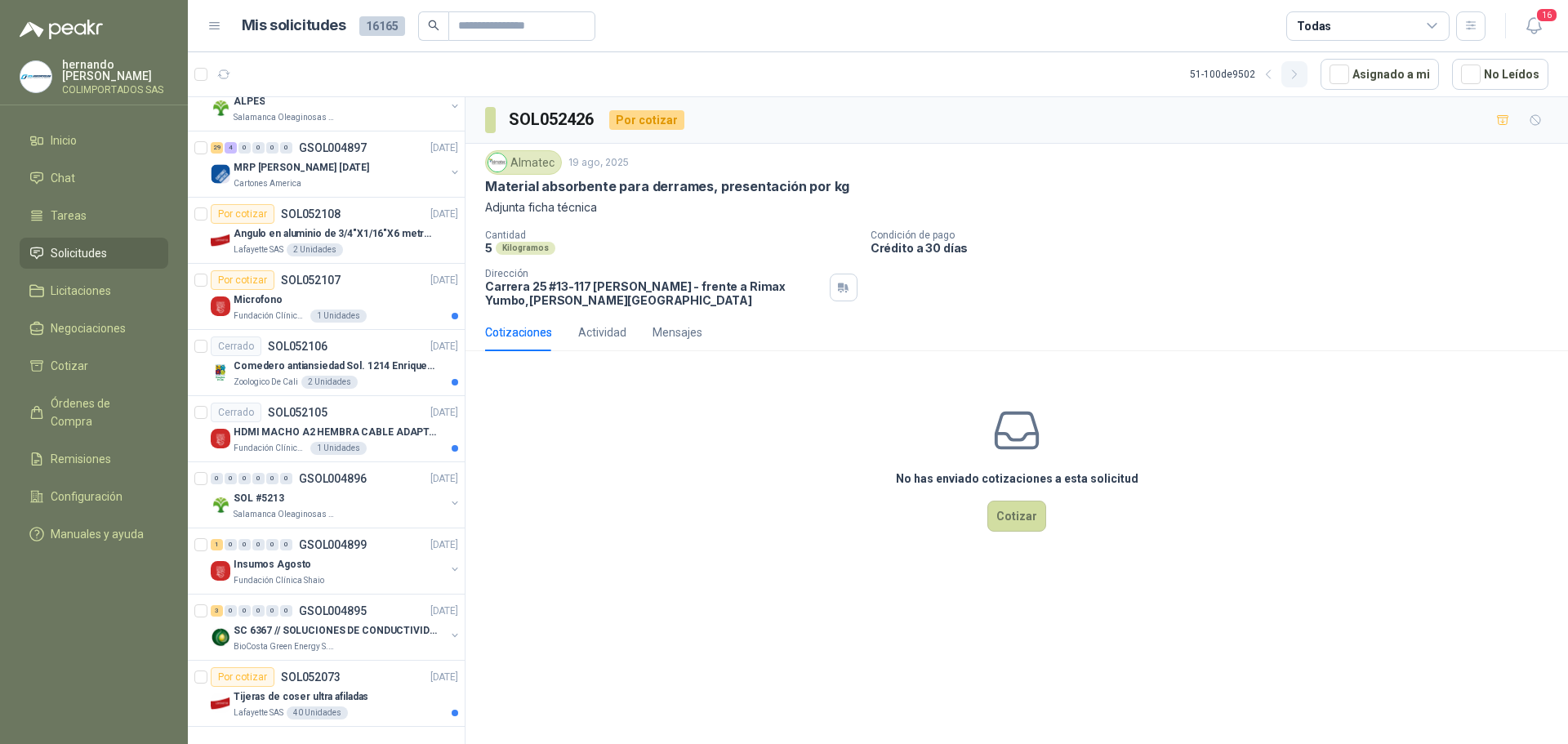
click at [1300, 75] on icon "button" at bounding box center [1295, 75] width 14 height 14
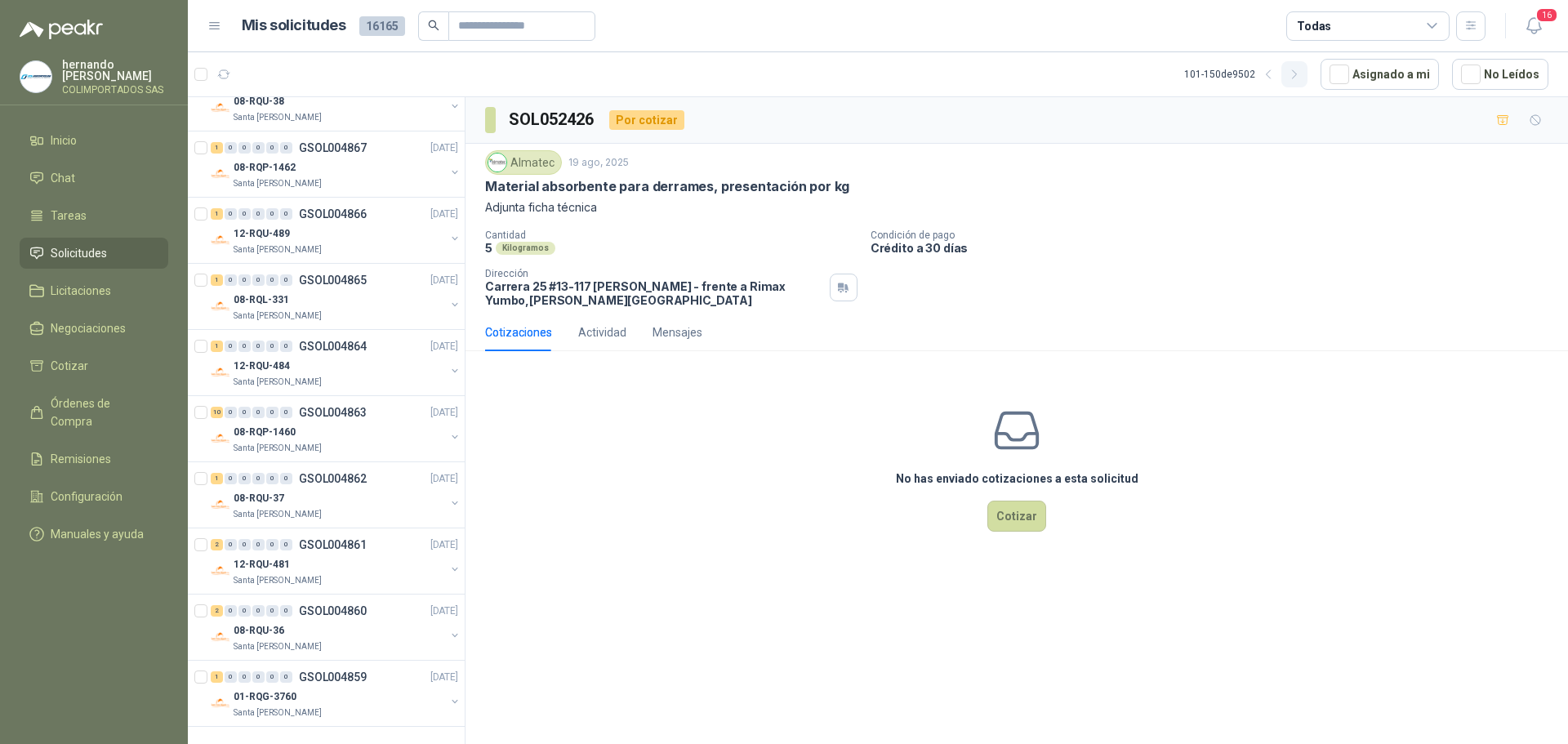
click at [1300, 75] on icon "button" at bounding box center [1295, 75] width 14 height 14
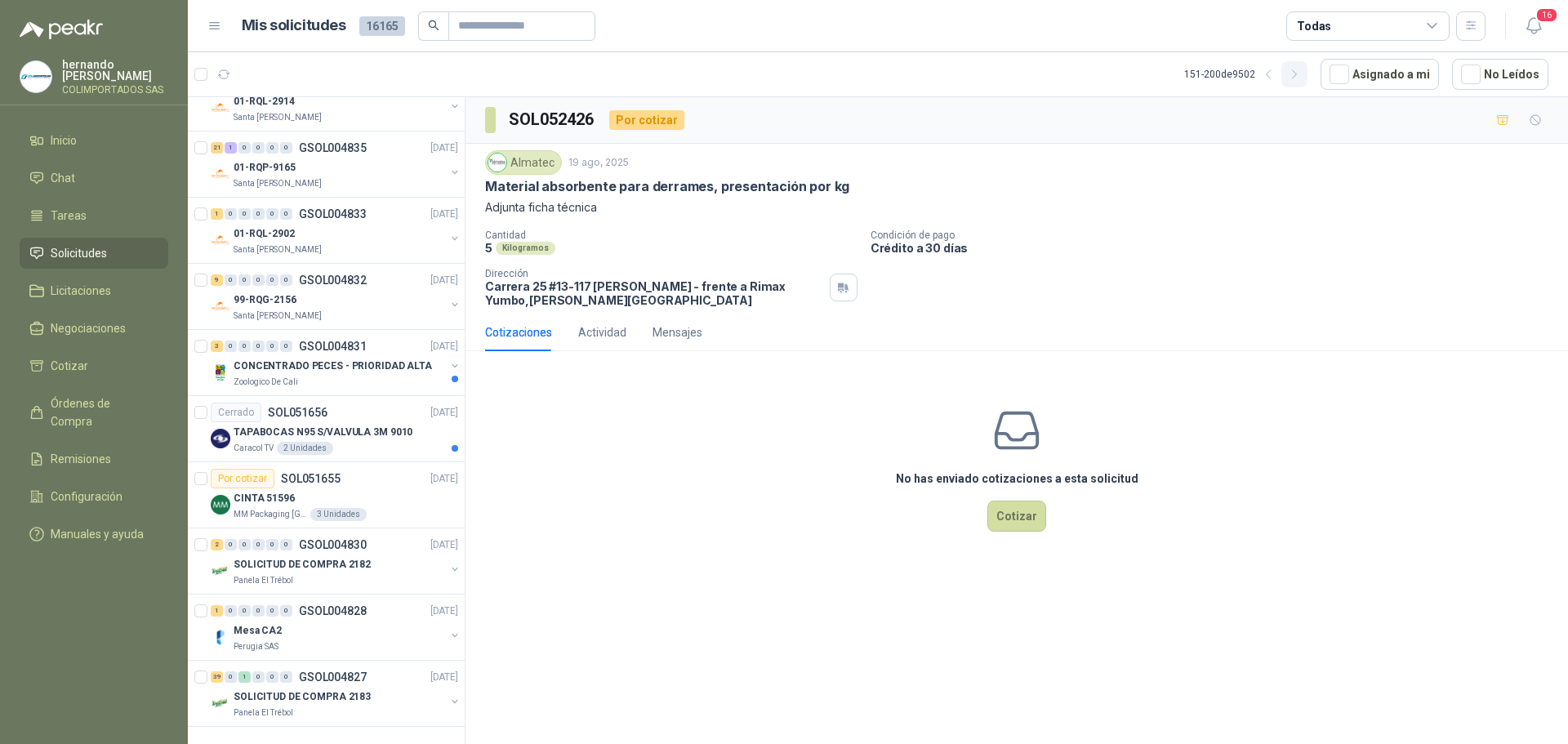
click at [1300, 75] on icon "button" at bounding box center [1295, 75] width 14 height 14
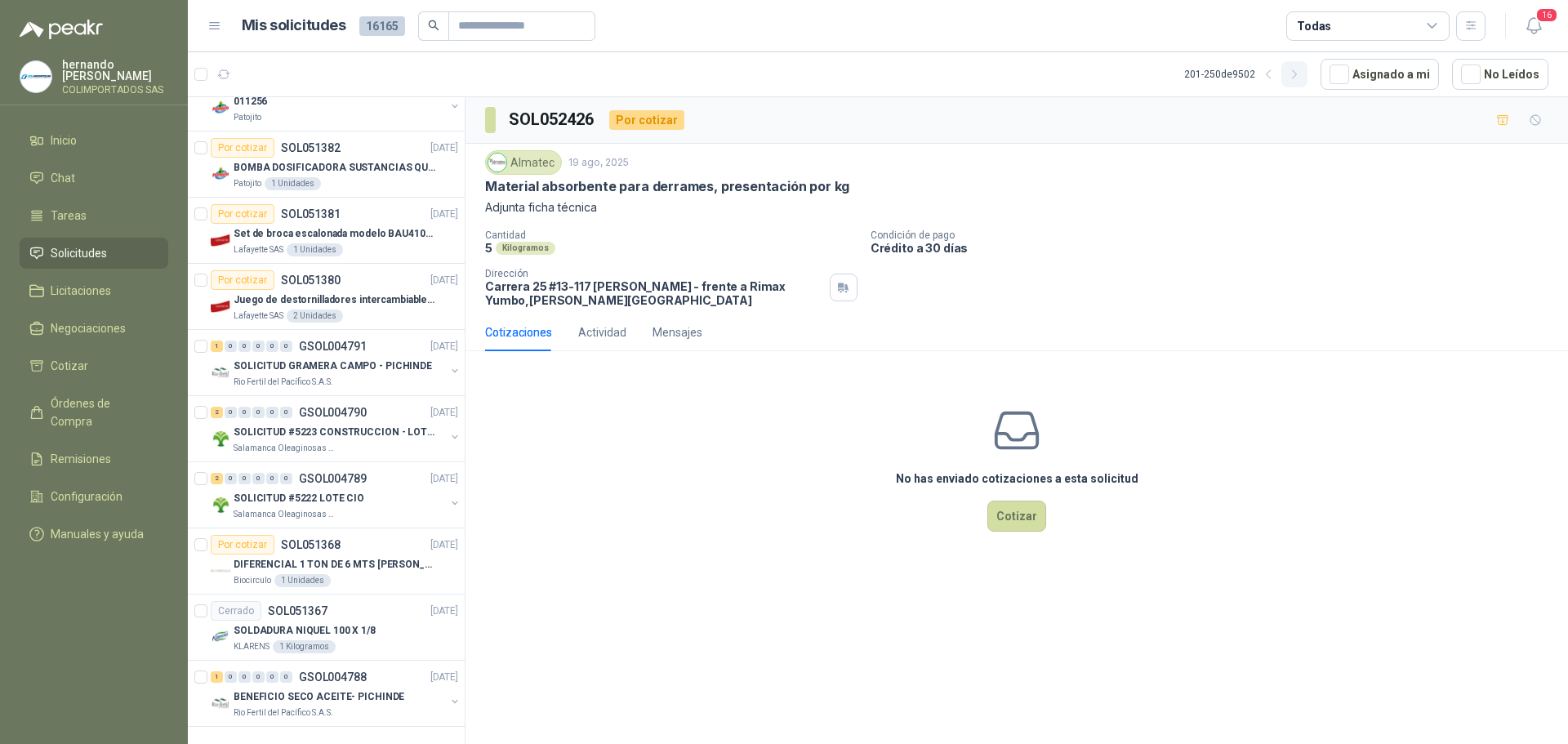
click at [1300, 75] on icon "button" at bounding box center [1295, 75] width 14 height 14
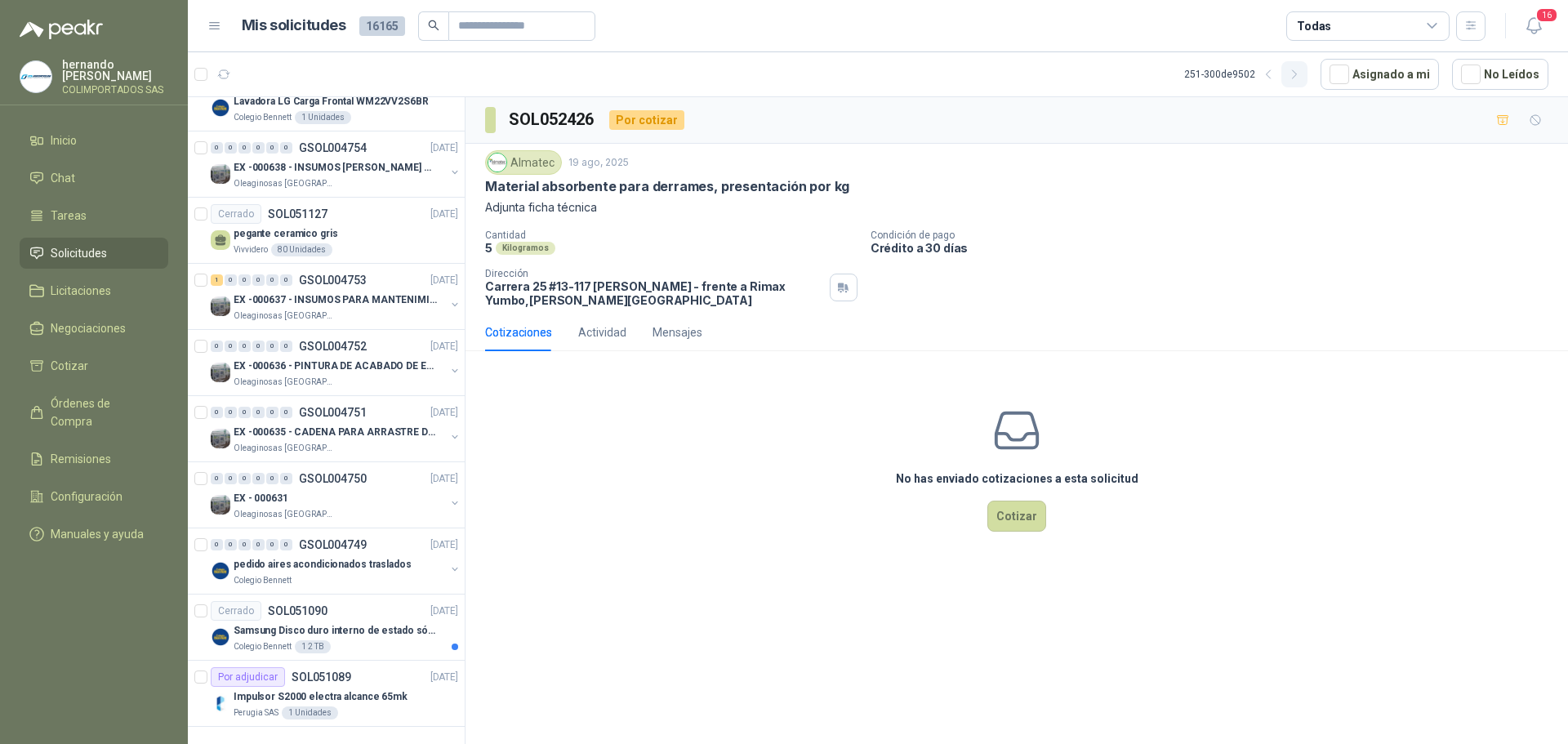
click at [1302, 75] on icon "button" at bounding box center [1295, 75] width 14 height 14
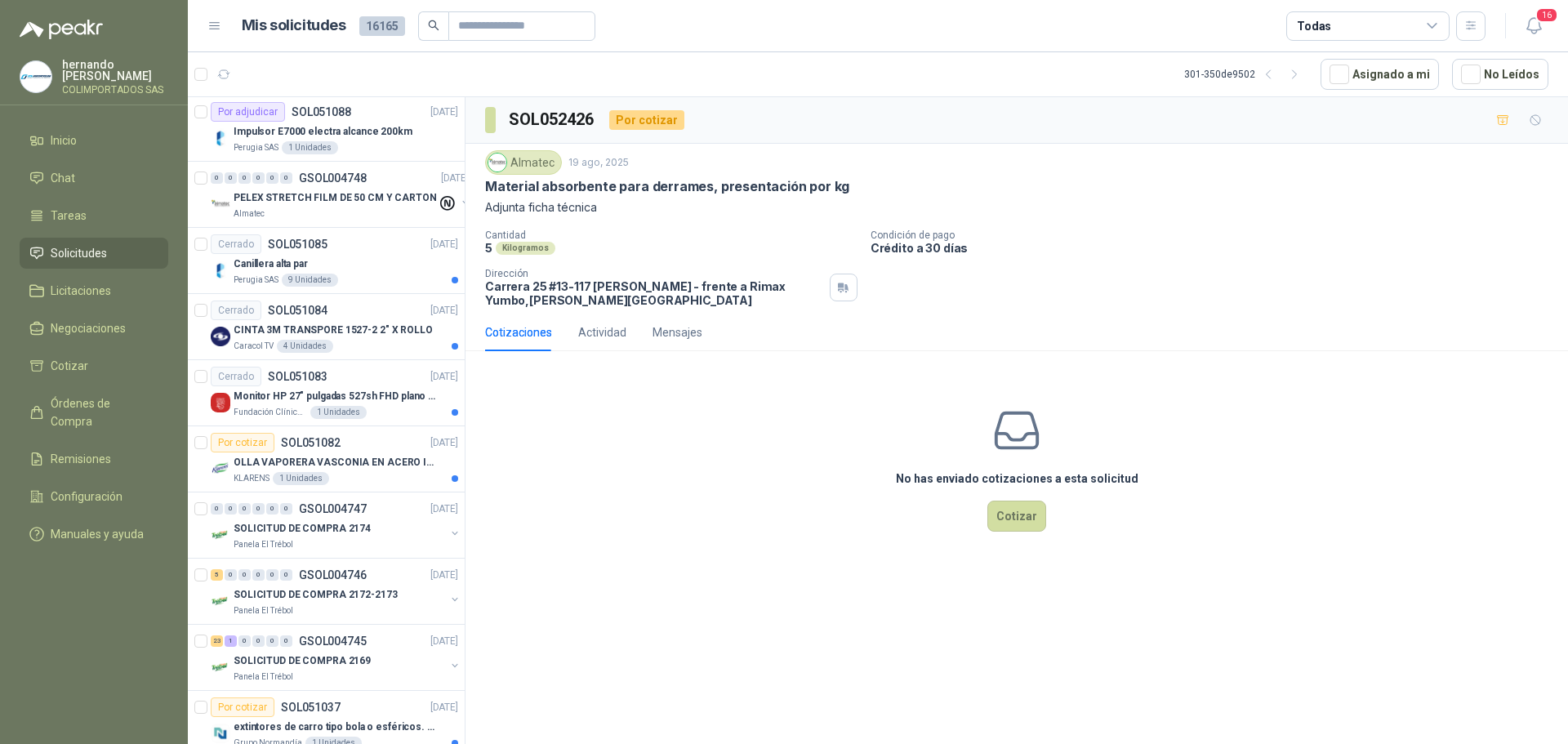
scroll to position [0, 0]
click at [1301, 76] on icon "button" at bounding box center [1295, 75] width 14 height 14
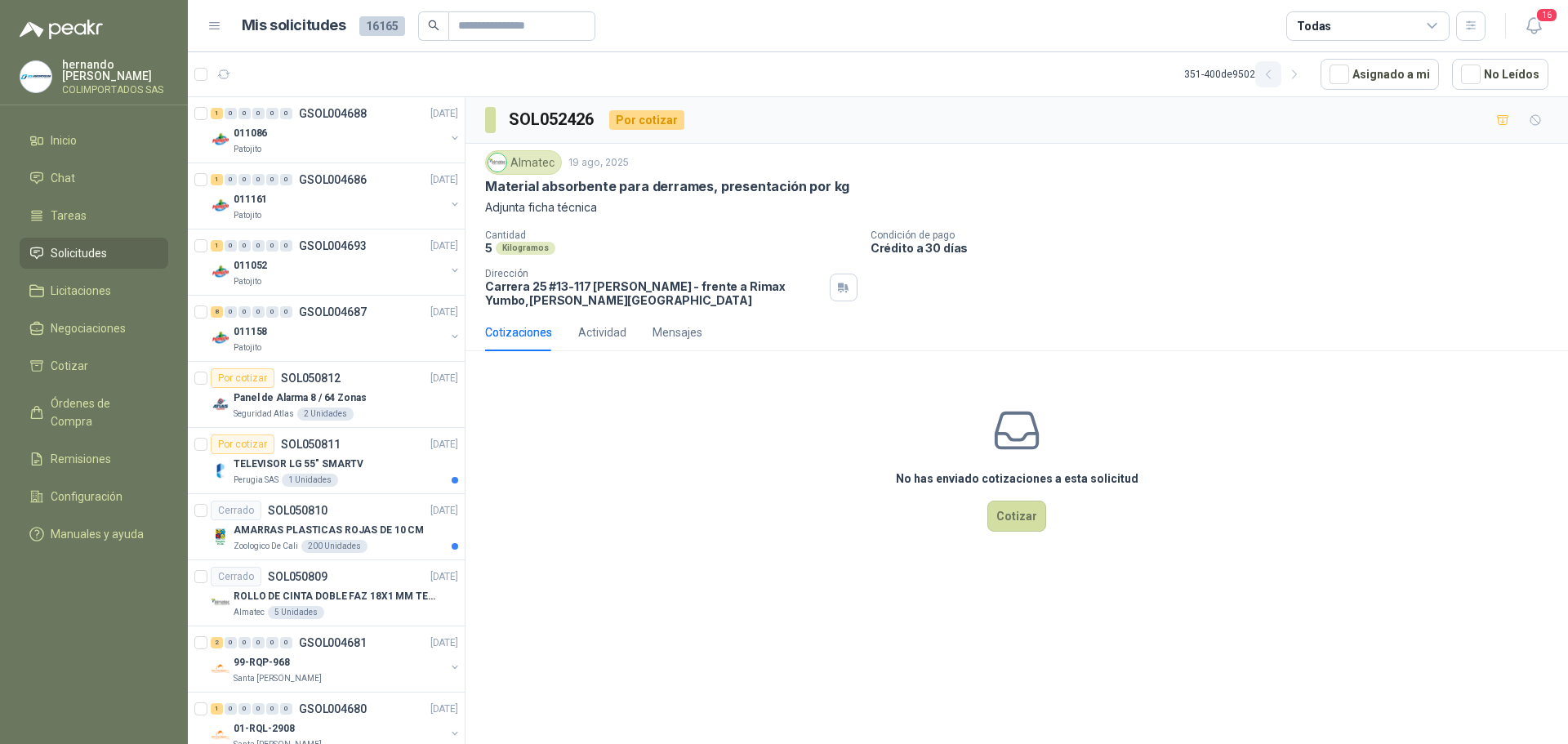
click at [1270, 74] on icon "button" at bounding box center [1267, 74] width 4 height 8
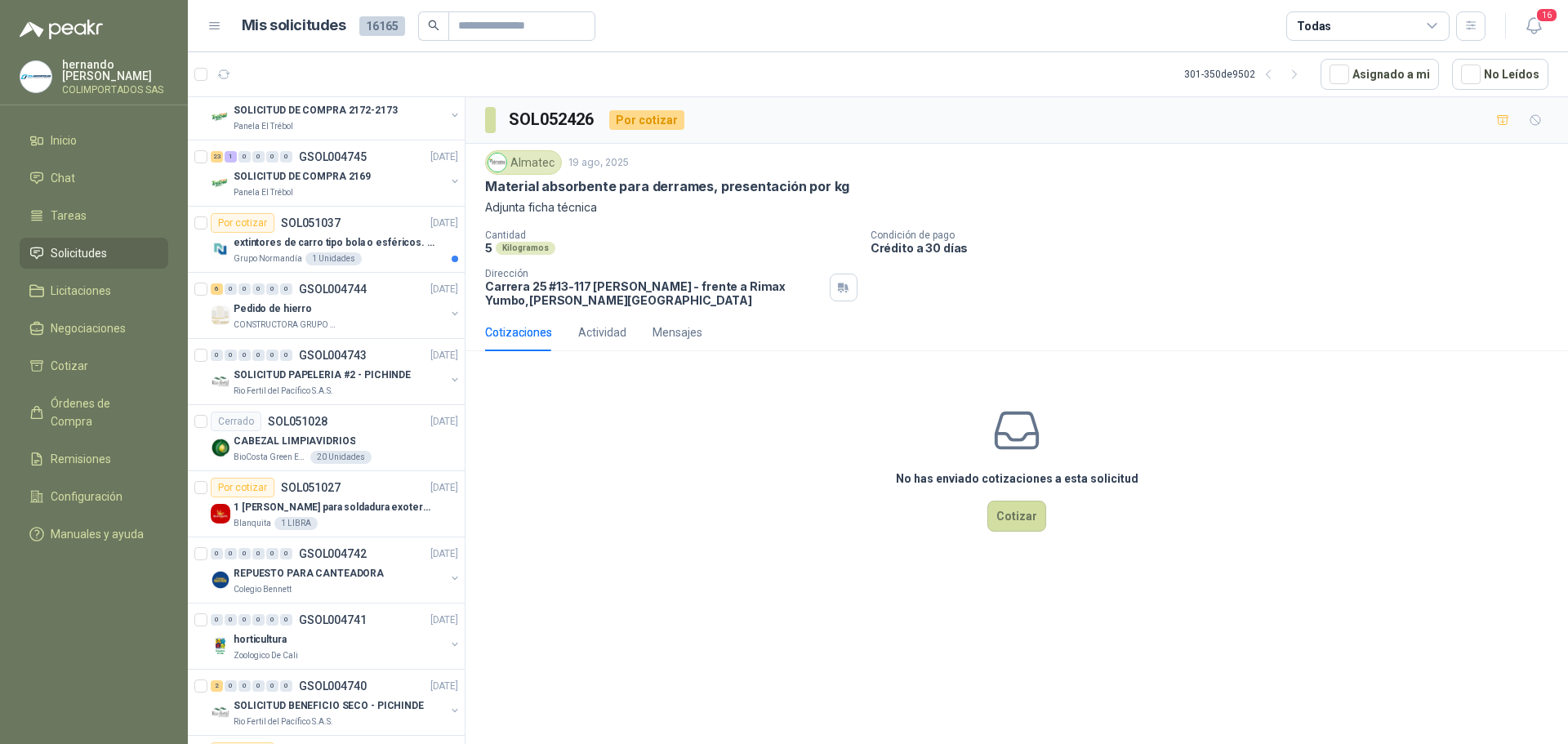
scroll to position [490, 0]
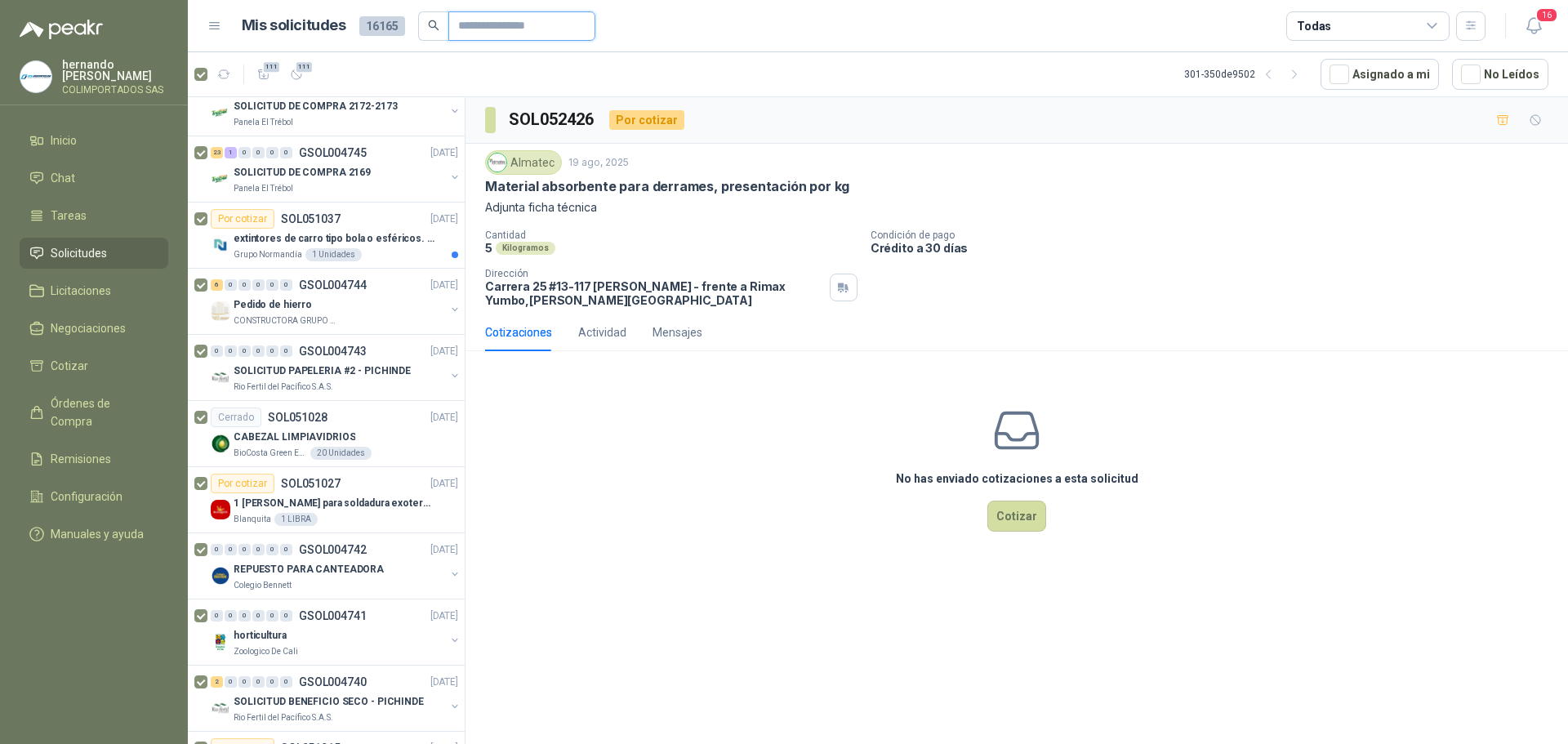
drag, startPoint x: 496, startPoint y: 26, endPoint x: 542, endPoint y: 40, distance: 48.1
click at [496, 26] on input "text" at bounding box center [515, 26] width 114 height 28
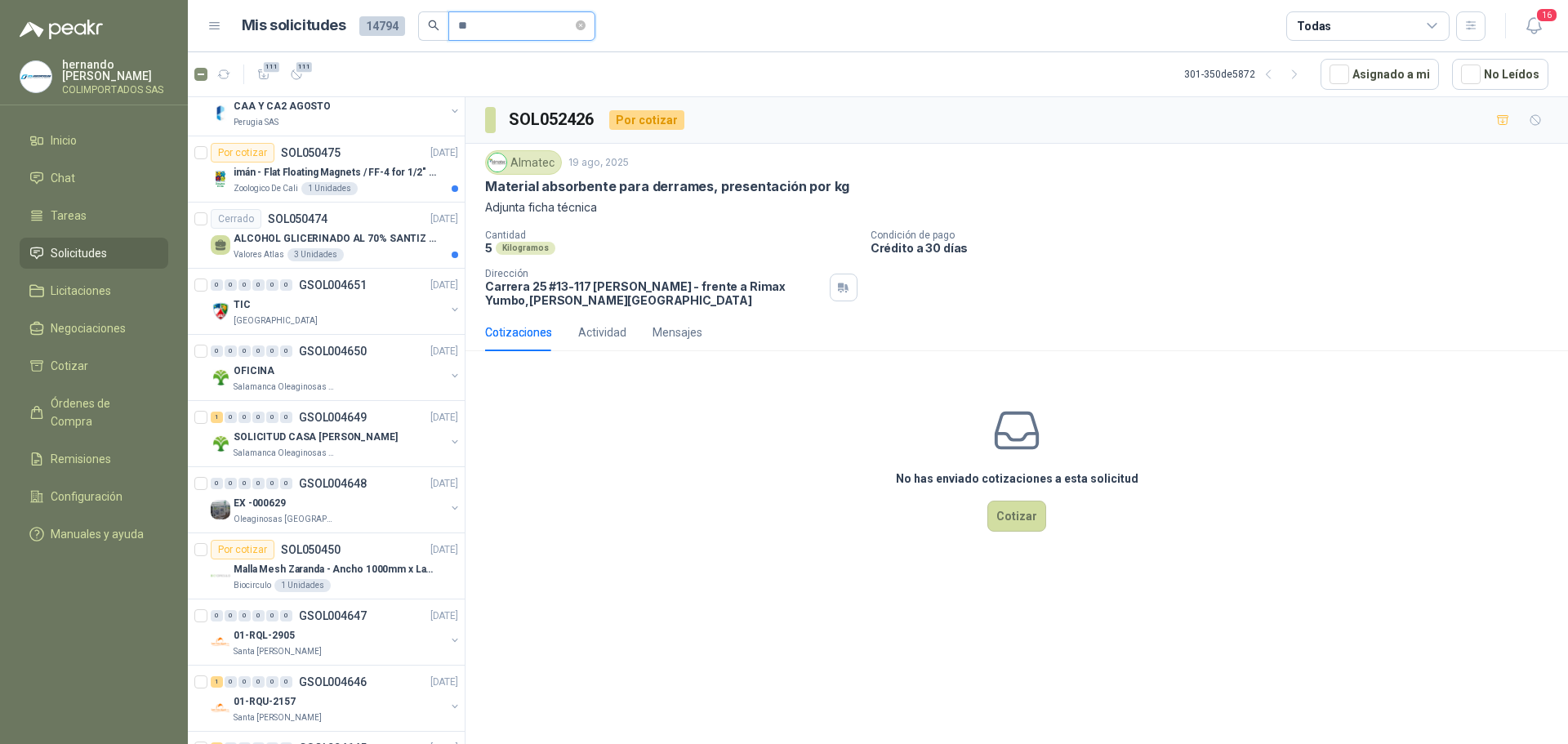
type input "*"
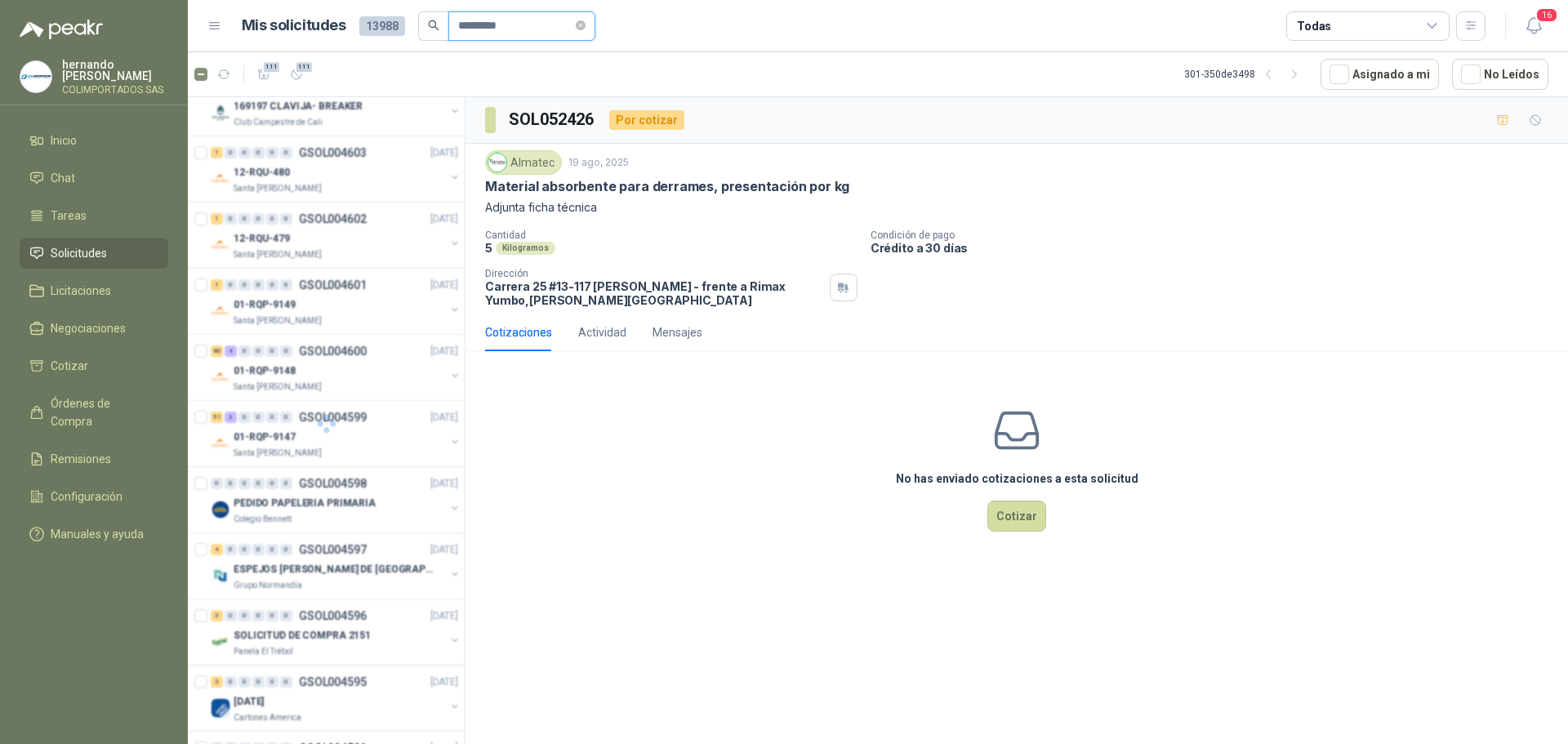
type input "**********"
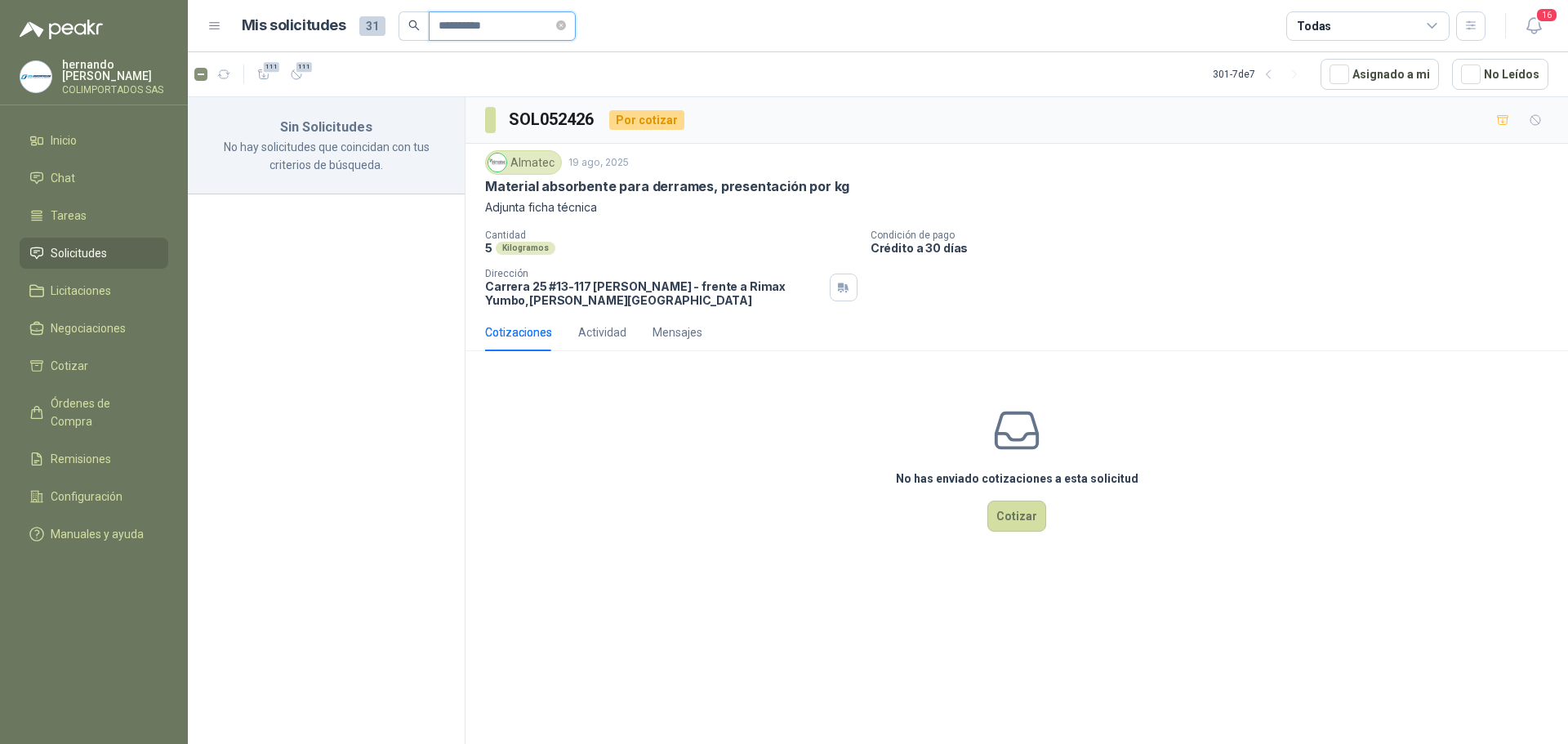
scroll to position [0, 0]
click at [560, 24] on icon "close-circle" at bounding box center [554, 25] width 10 height 10
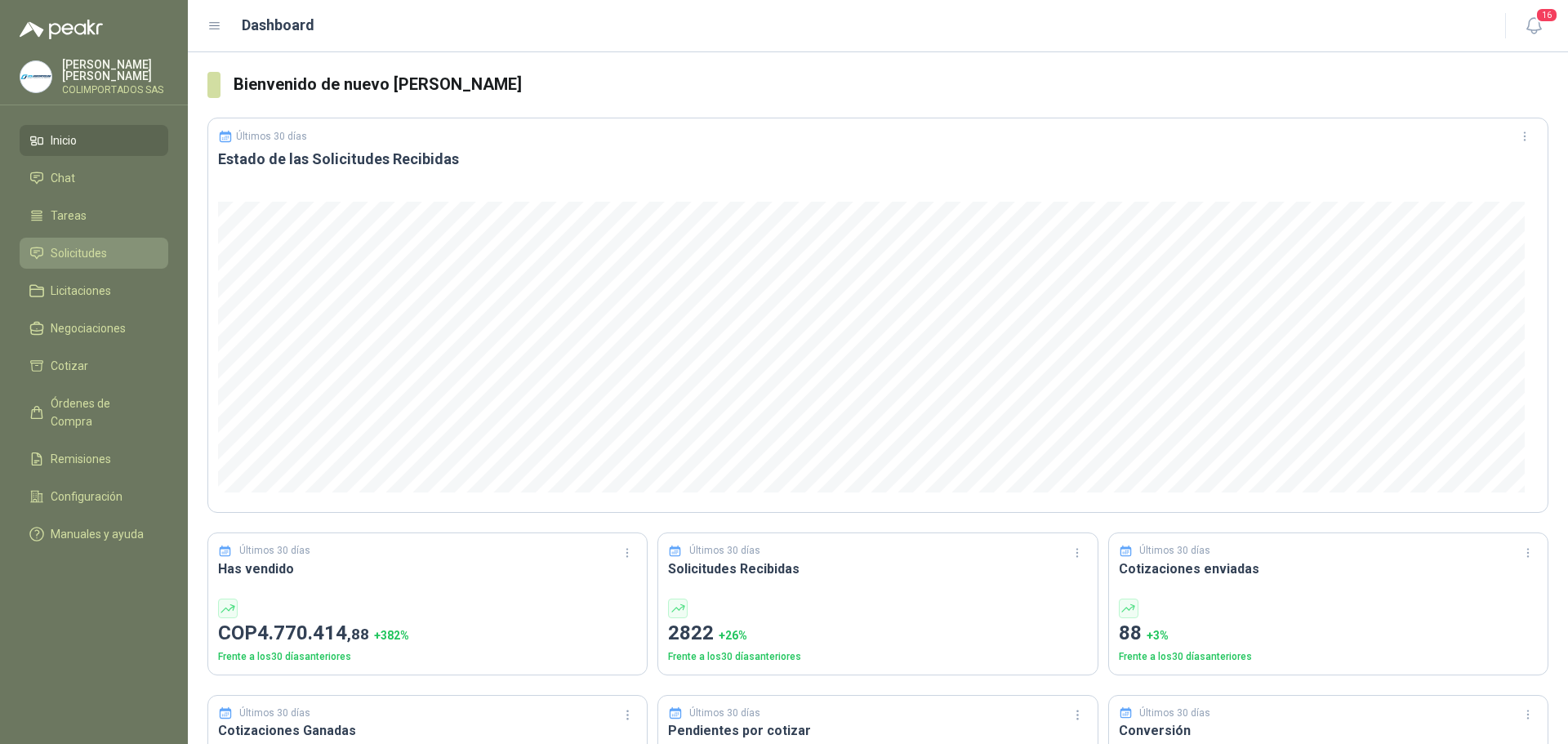
click at [58, 247] on span "Solicitudes" at bounding box center [79, 253] width 56 height 18
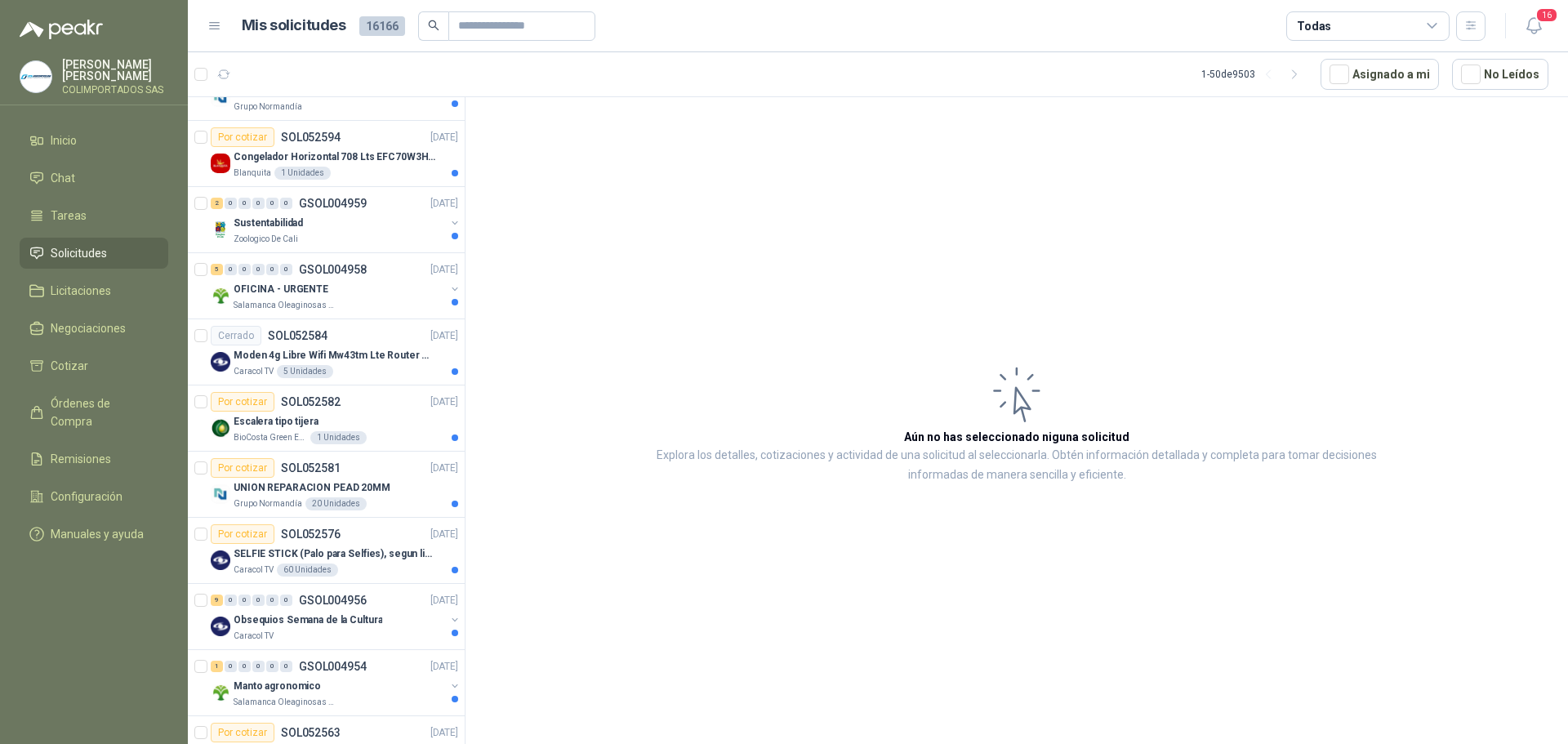
scroll to position [327, 0]
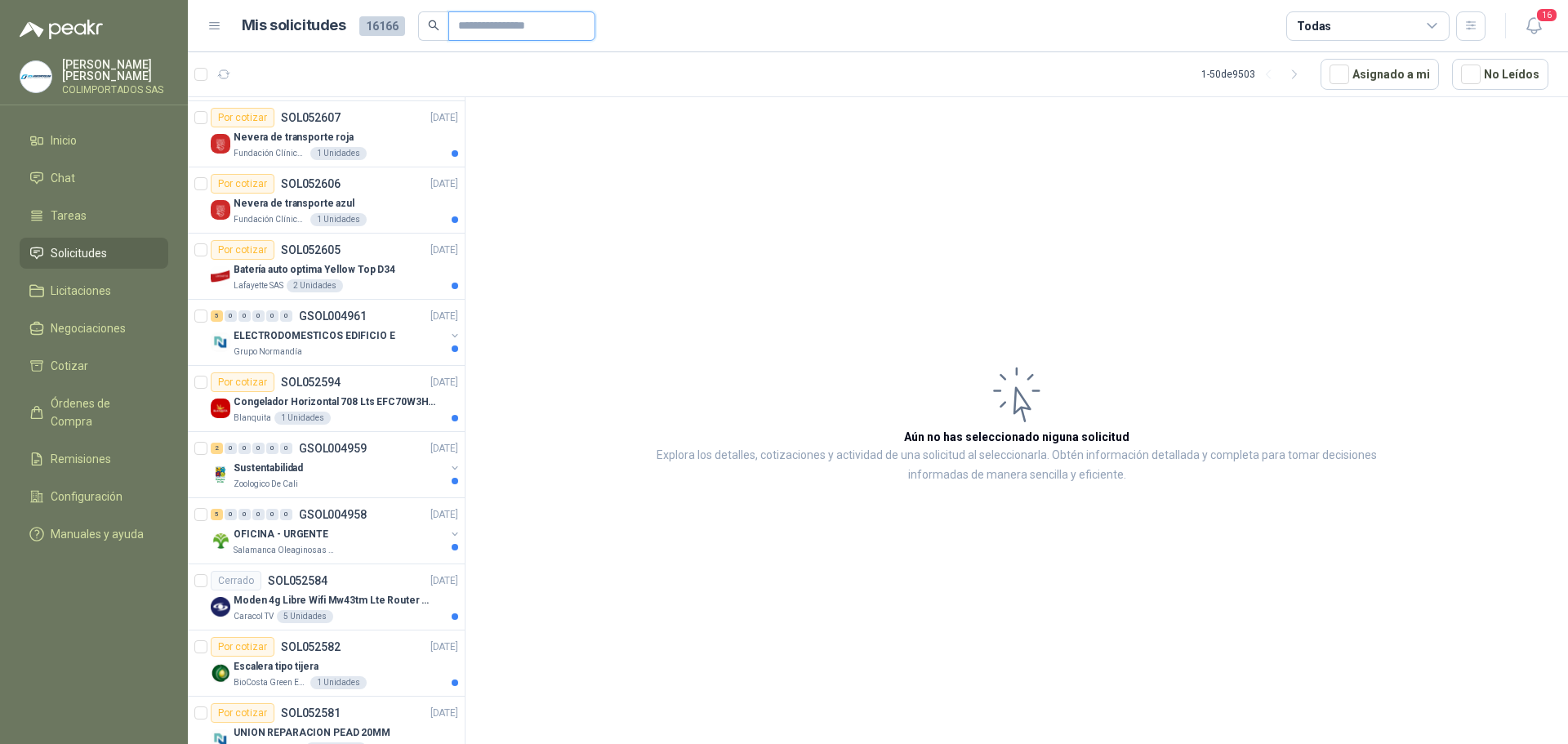
drag, startPoint x: 482, startPoint y: 25, endPoint x: 497, endPoint y: 39, distance: 20.5
click at [484, 28] on input "text" at bounding box center [515, 26] width 114 height 28
click at [511, 31] on input "text" at bounding box center [515, 26] width 114 height 28
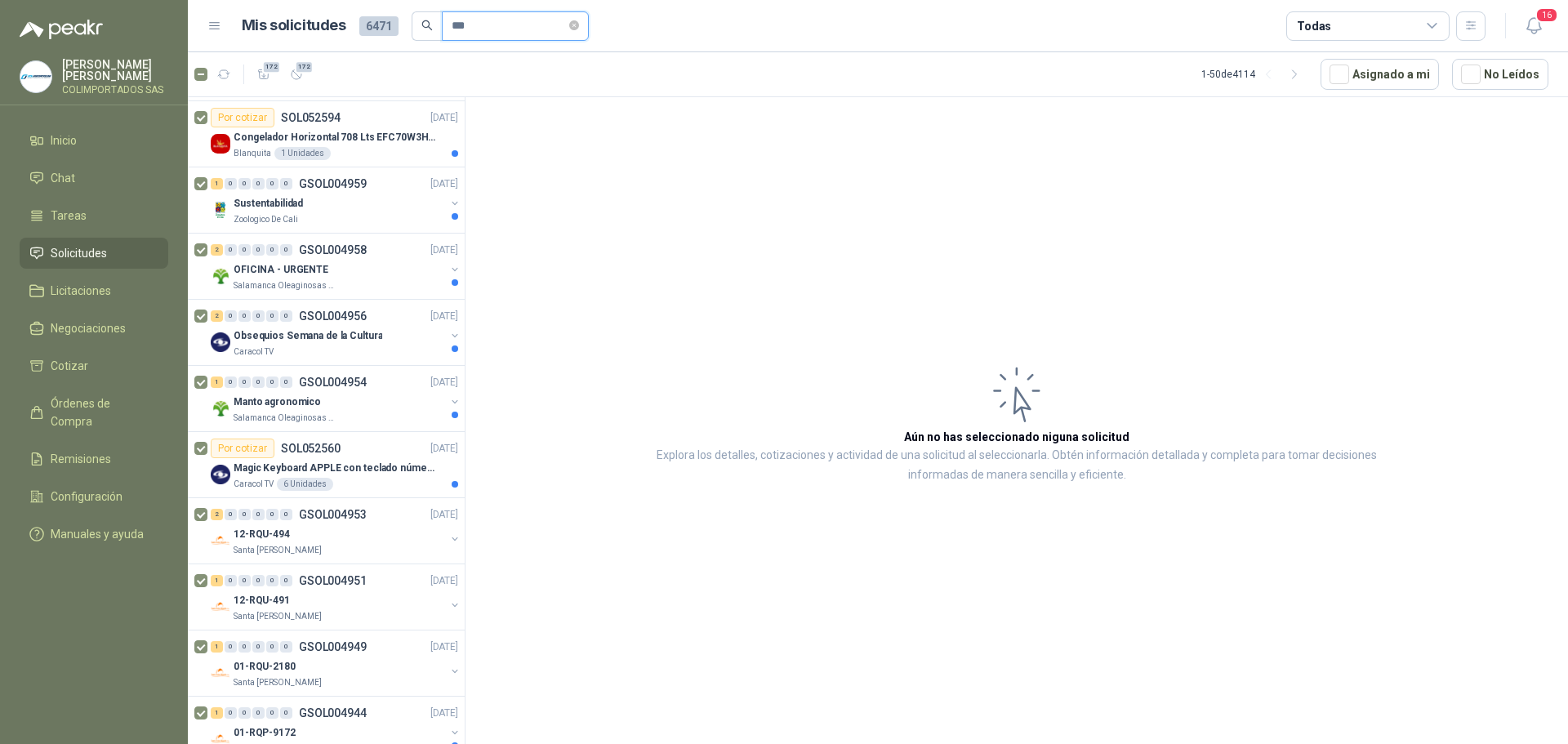
scroll to position [260, 0]
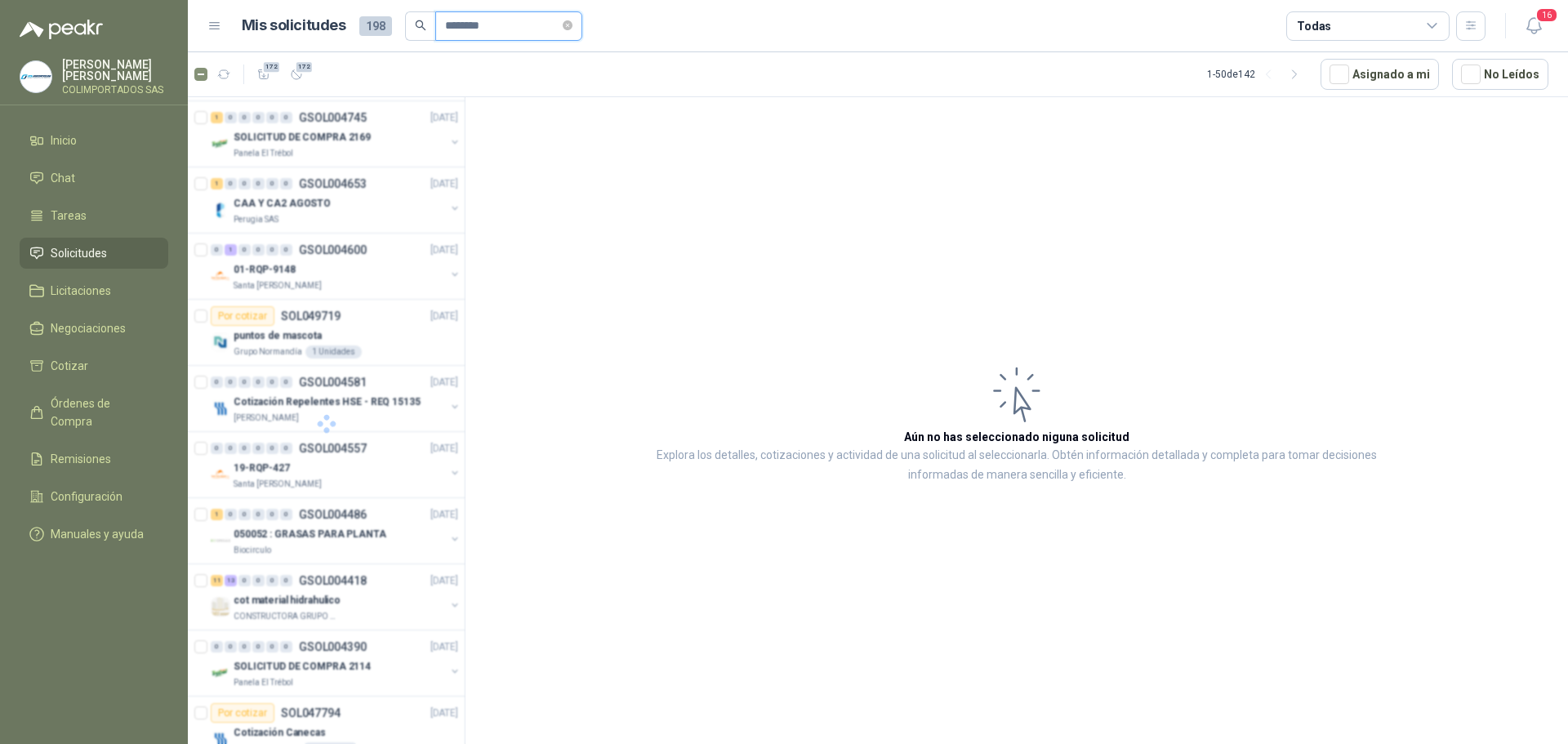
type input "*********"
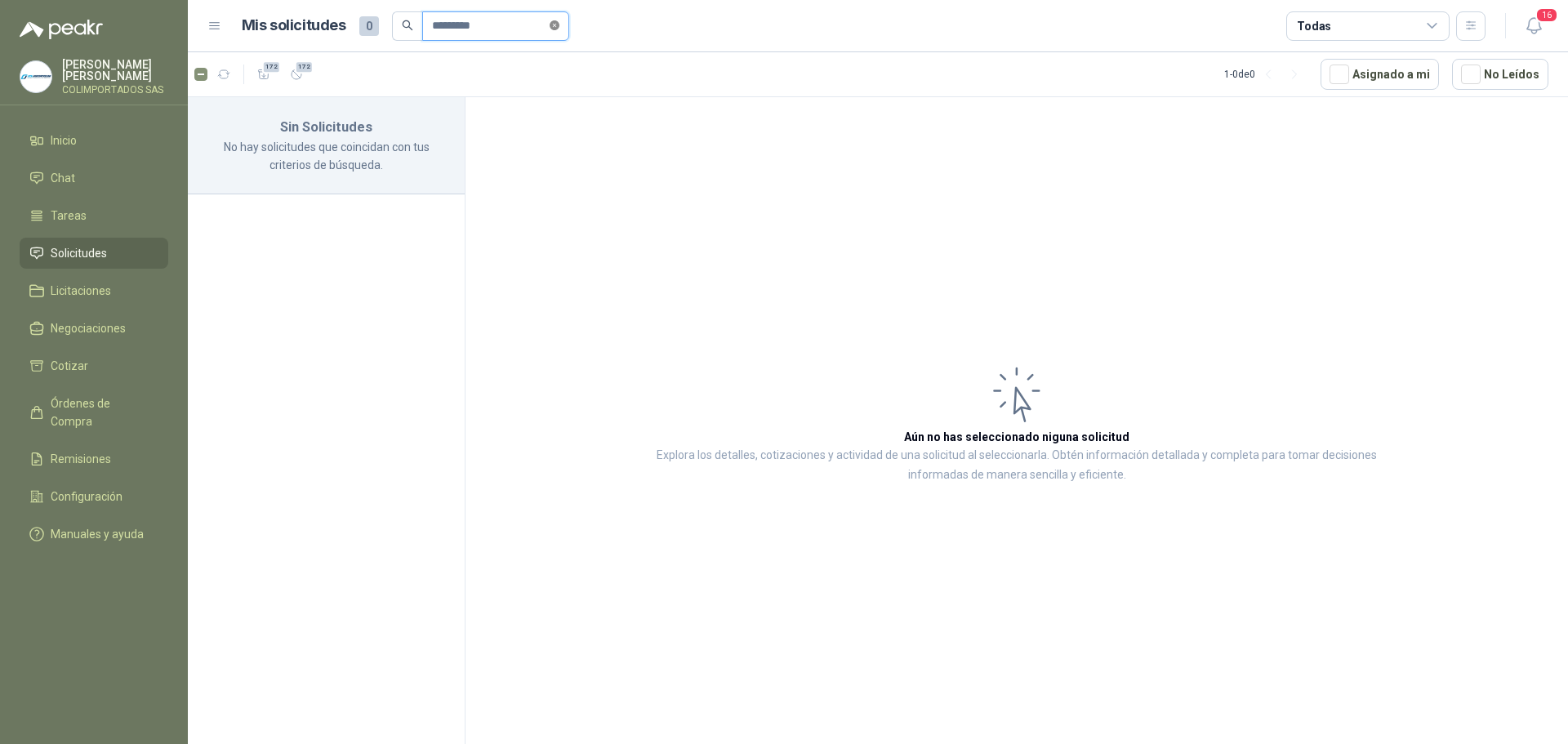
click at [560, 28] on icon "close-circle" at bounding box center [554, 25] width 10 height 10
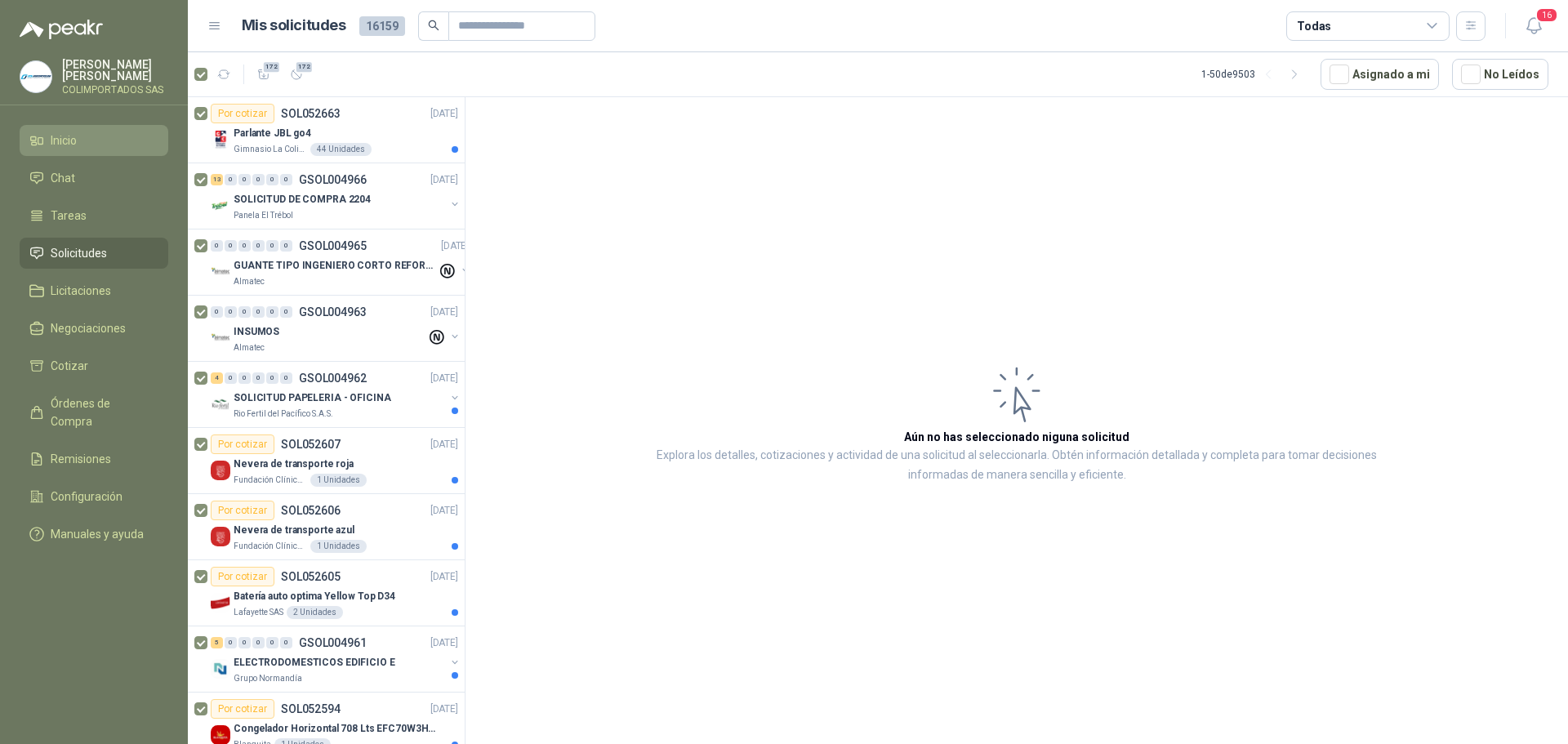
click at [76, 146] on span "Inicio" at bounding box center [64, 141] width 26 height 18
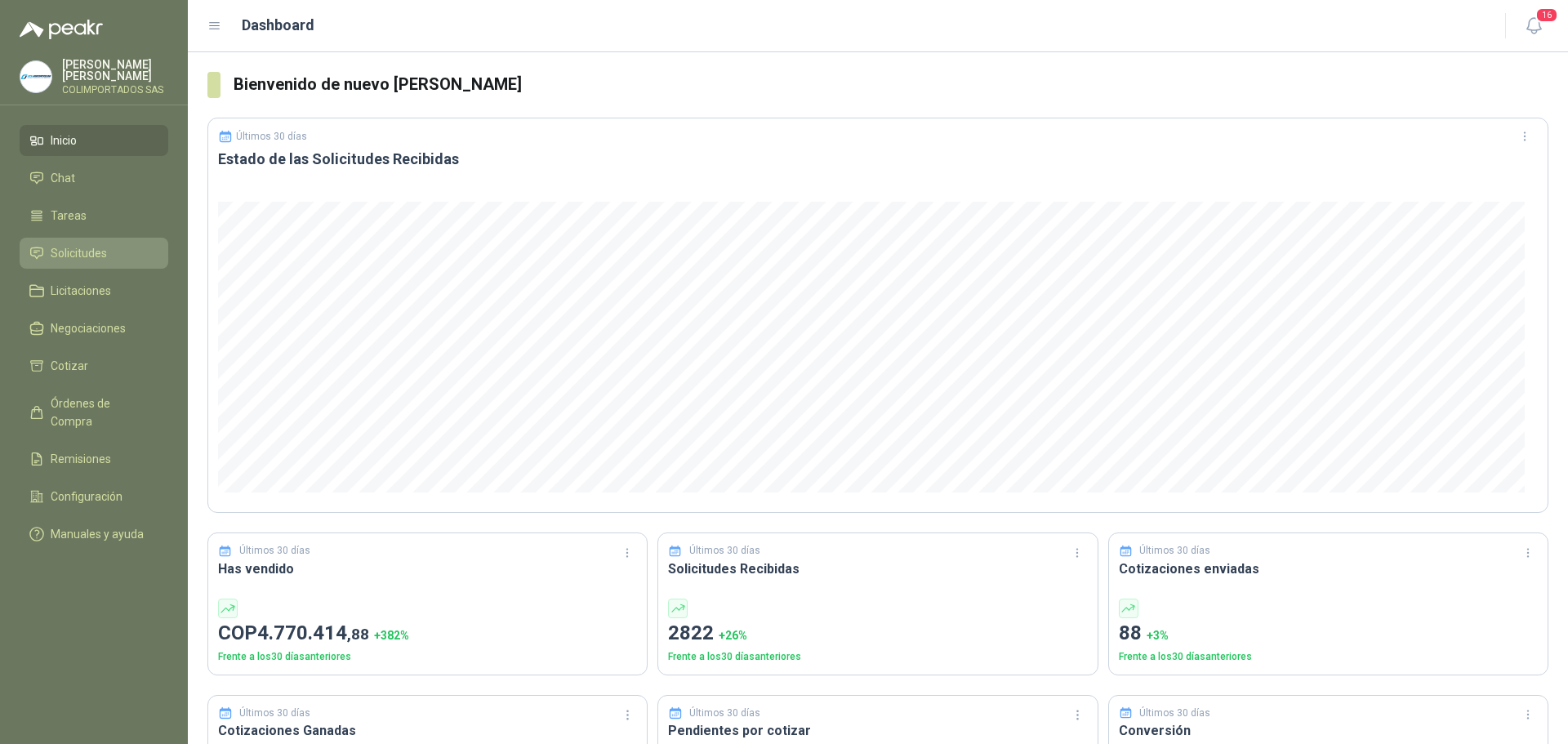
click at [90, 249] on span "Solicitudes" at bounding box center [79, 253] width 56 height 18
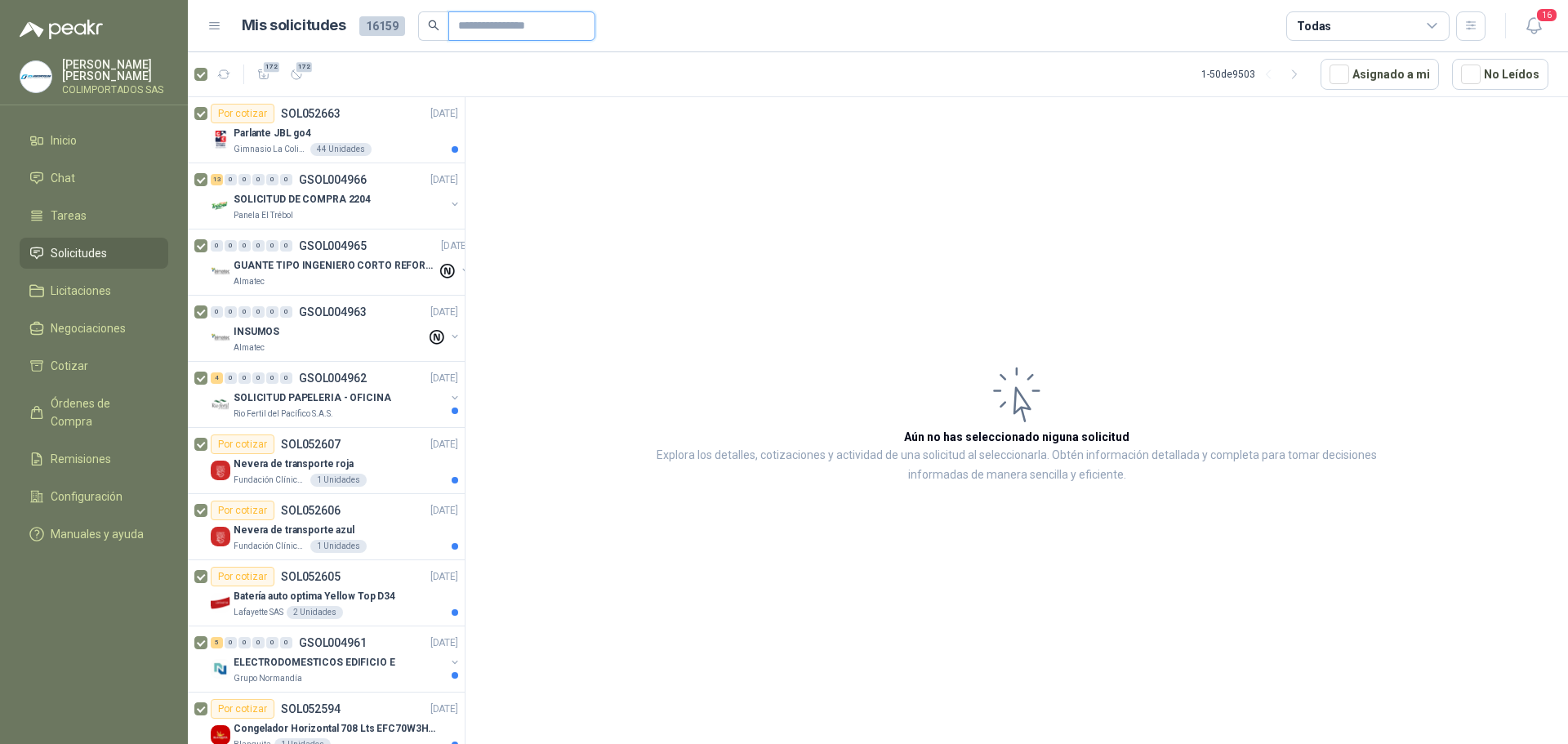
drag, startPoint x: 488, startPoint y: 25, endPoint x: 468, endPoint y: 28, distance: 20.2
click at [488, 25] on input "text" at bounding box center [515, 26] width 114 height 28
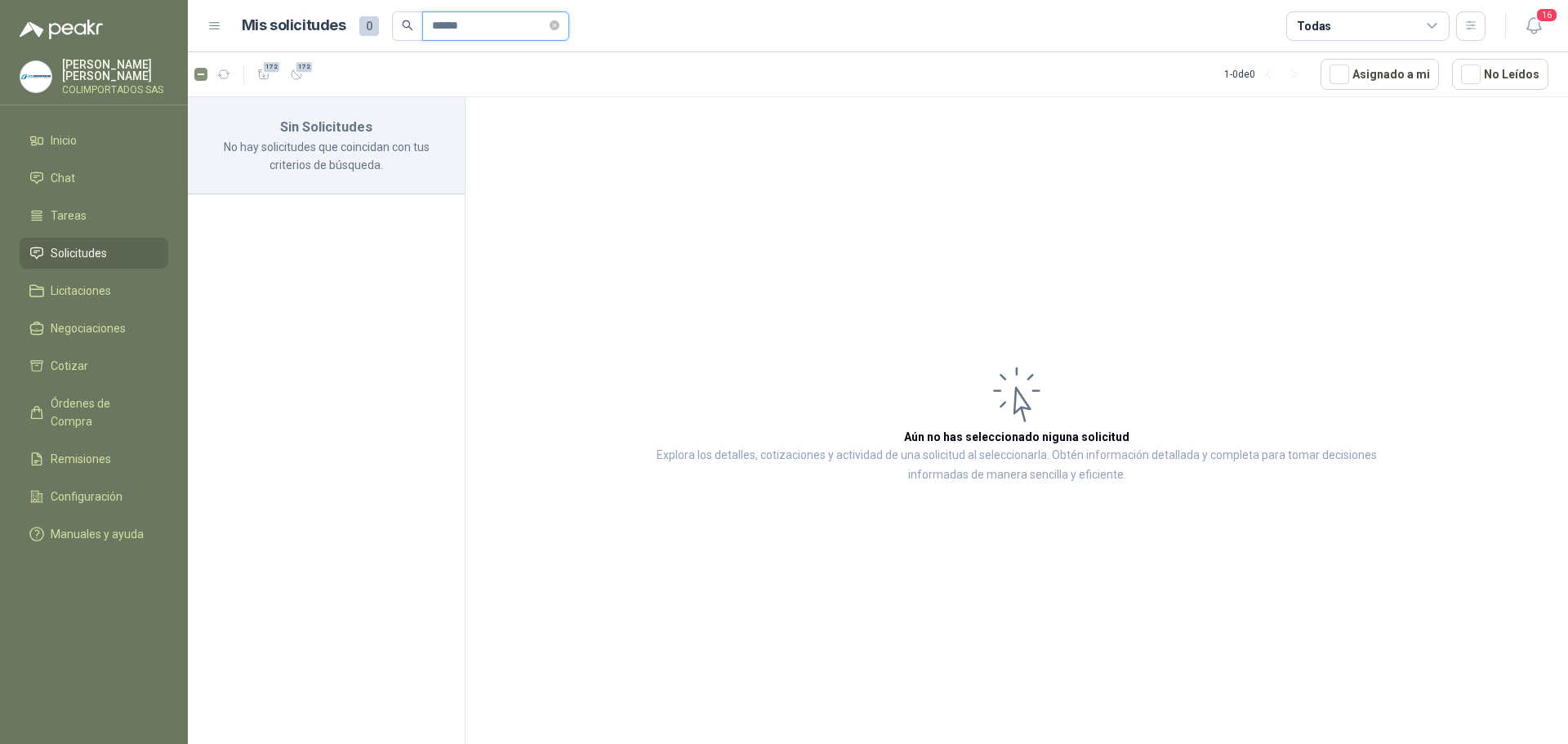
click at [489, 24] on input "******" at bounding box center [490, 26] width 114 height 28
type input "*"
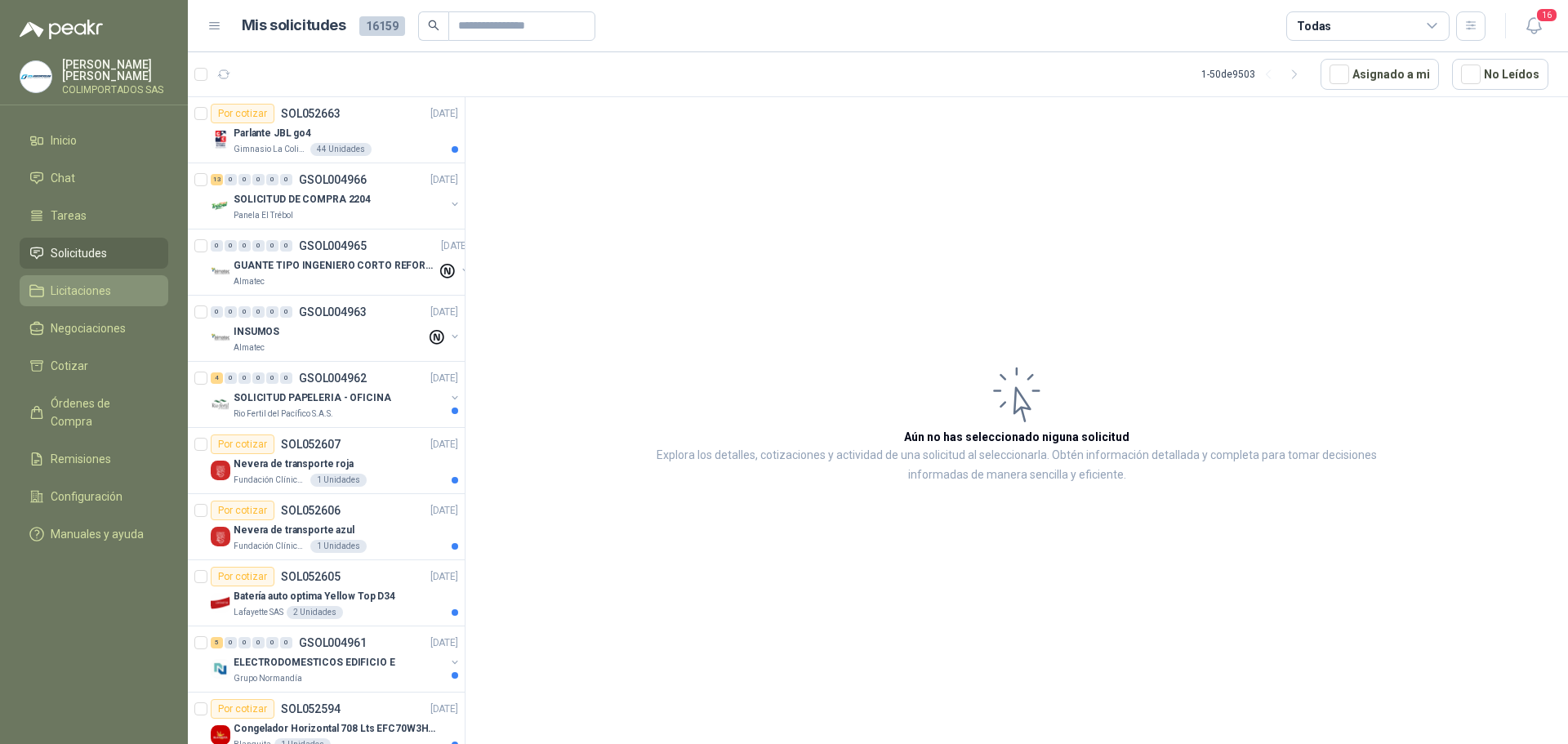
click at [98, 282] on span "Licitaciones" at bounding box center [81, 291] width 61 height 18
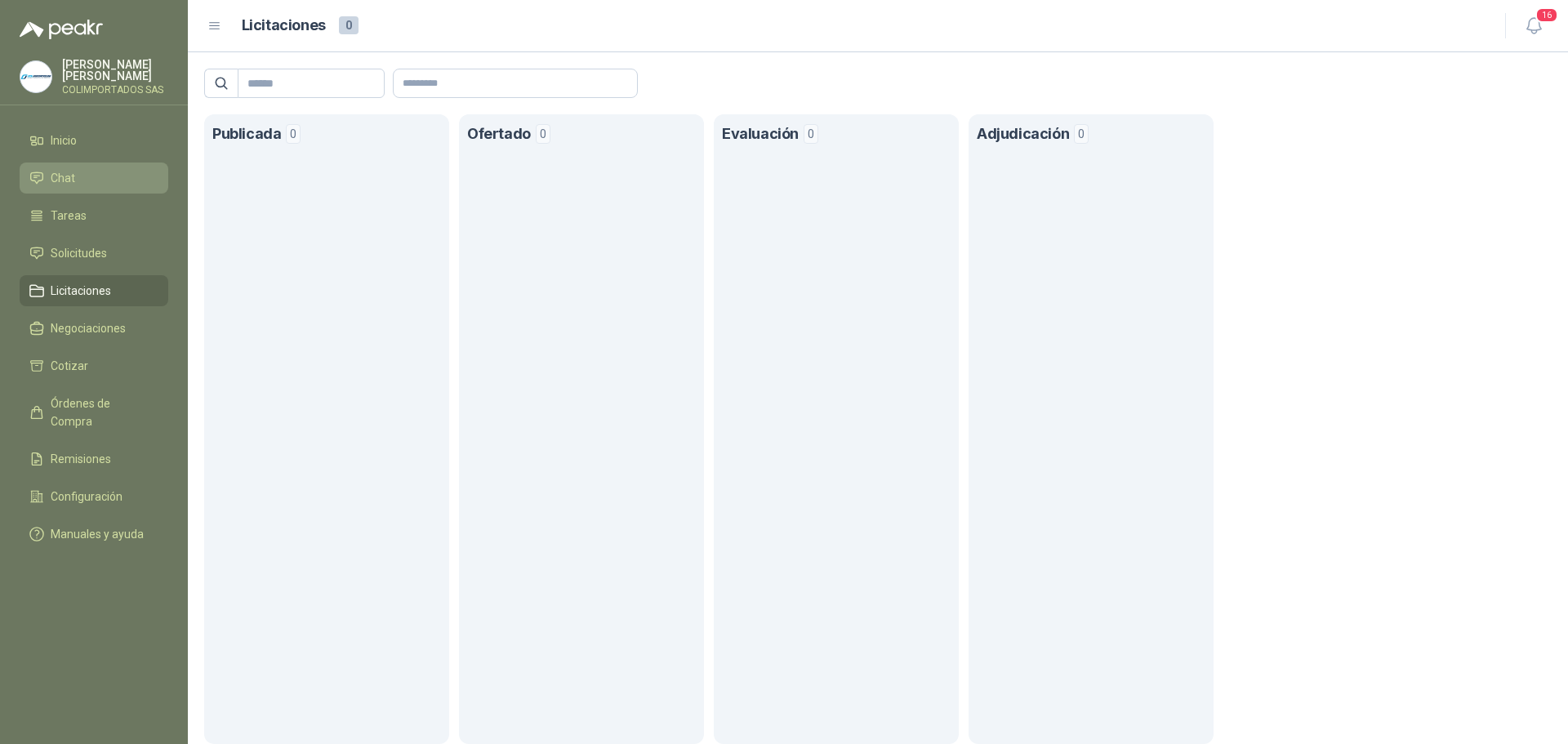
click at [82, 172] on li "Chat" at bounding box center [93, 177] width 129 height 18
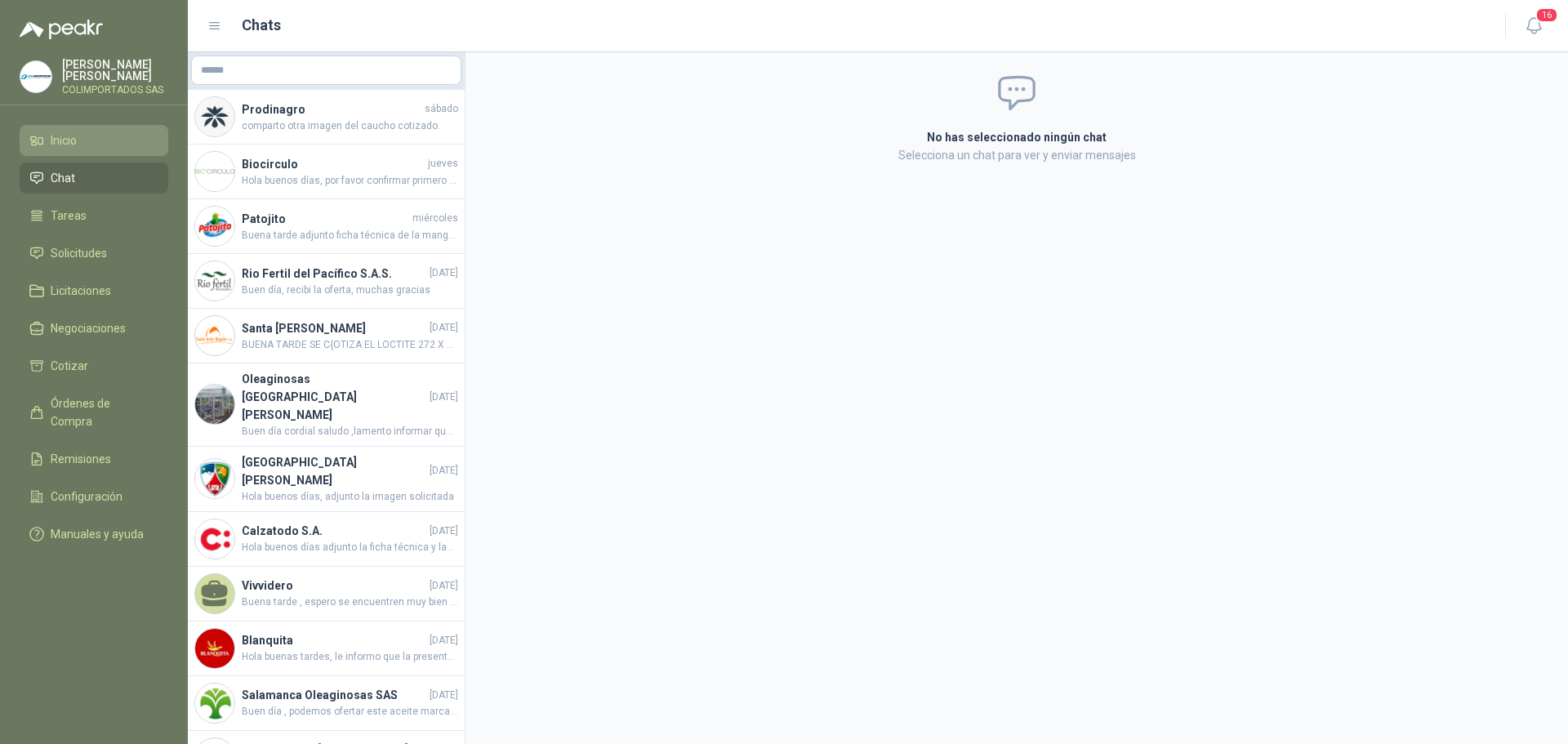
click at [85, 144] on li "Inicio" at bounding box center [93, 141] width 129 height 18
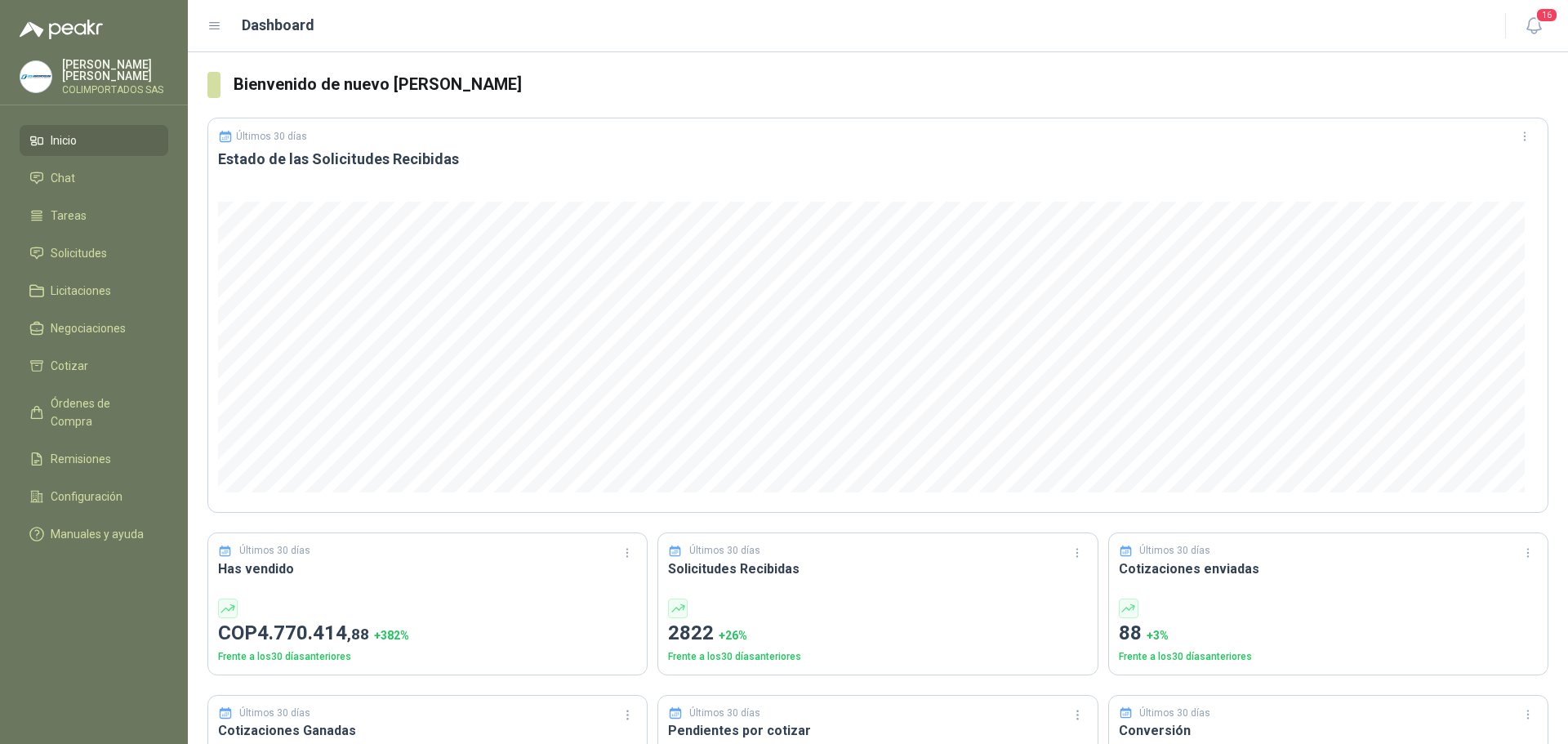
scroll to position [163, 0]
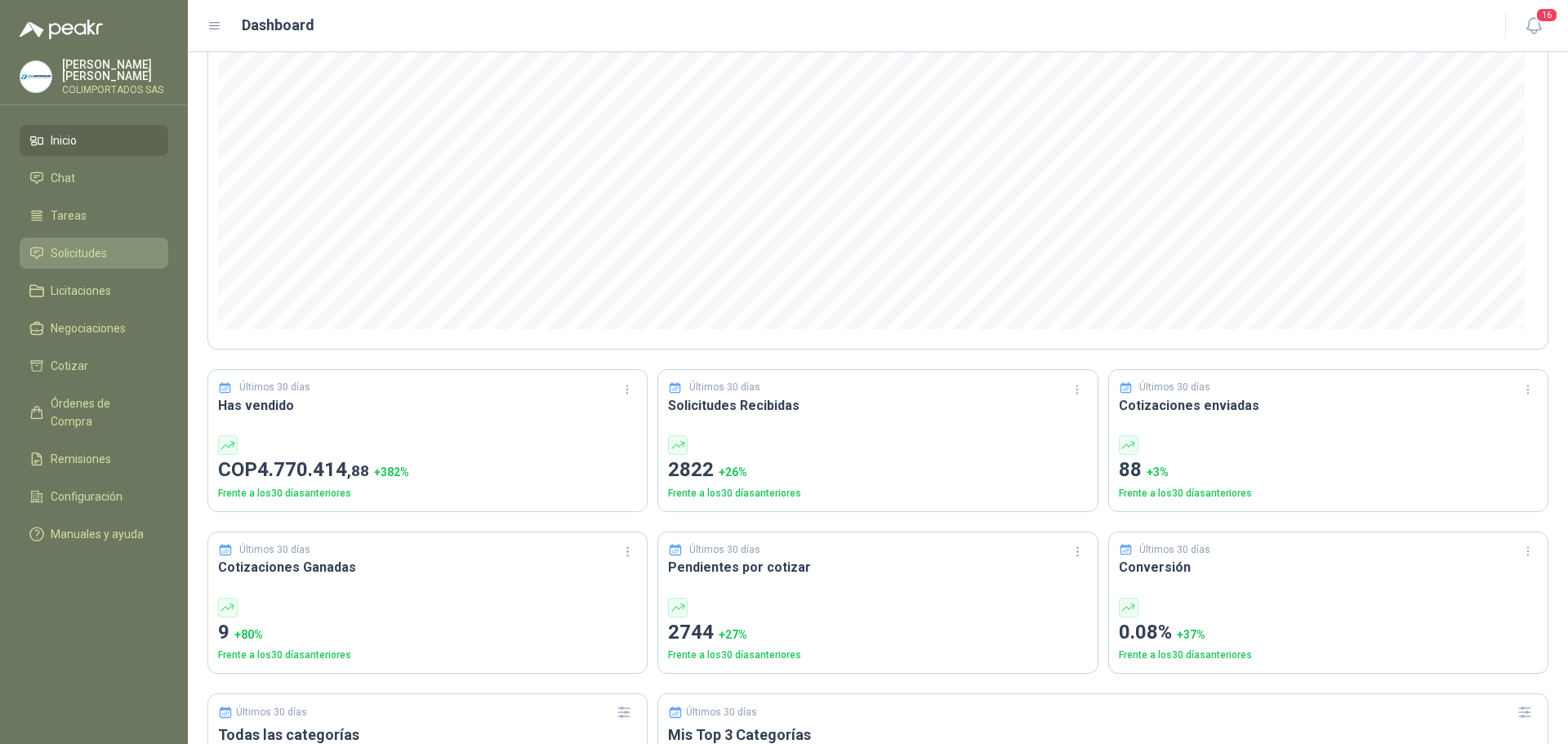
click at [107, 251] on li "Solicitudes" at bounding box center [93, 253] width 129 height 18
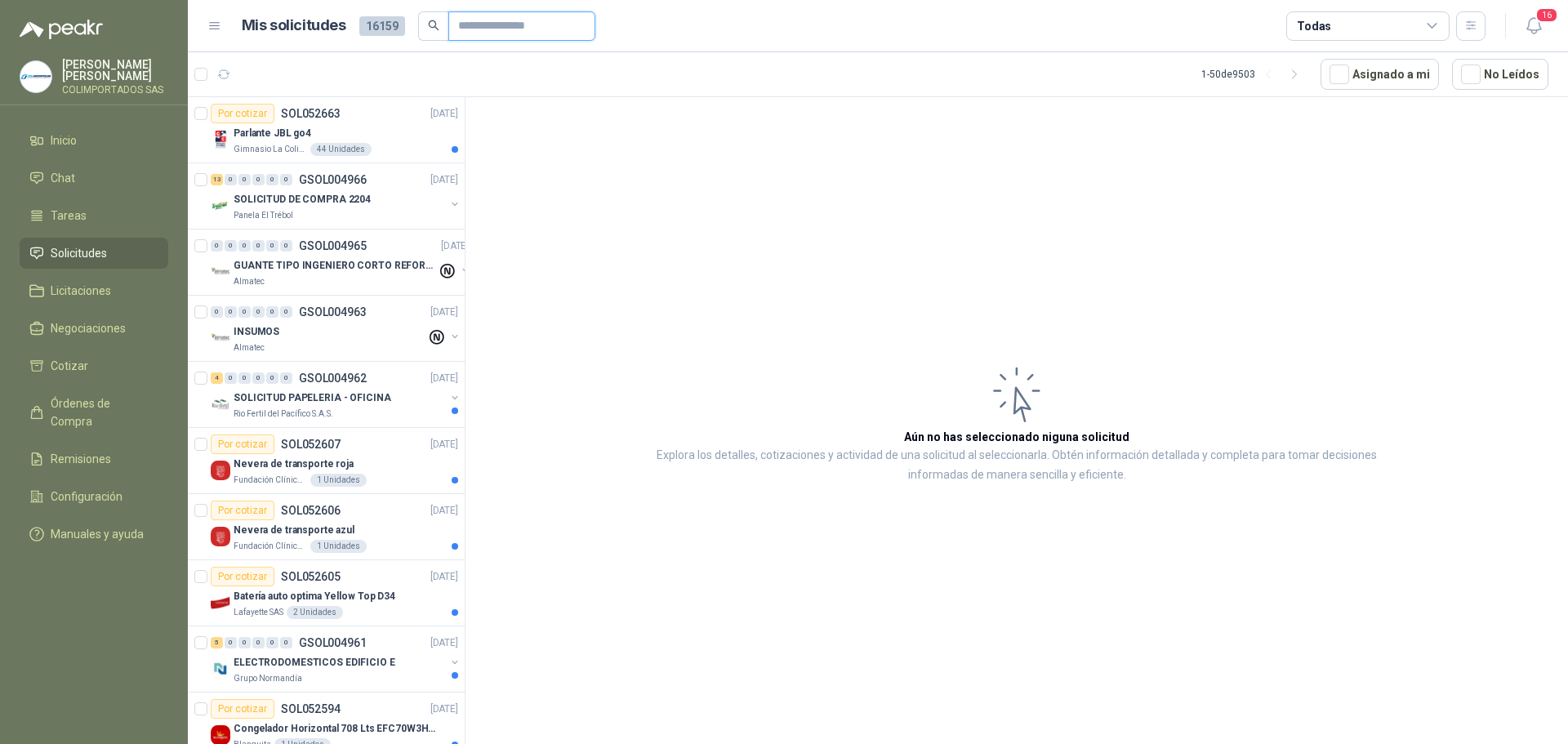
click at [499, 33] on input "text" at bounding box center [515, 26] width 114 height 28
click at [534, 20] on input "text" at bounding box center [515, 26] width 114 height 28
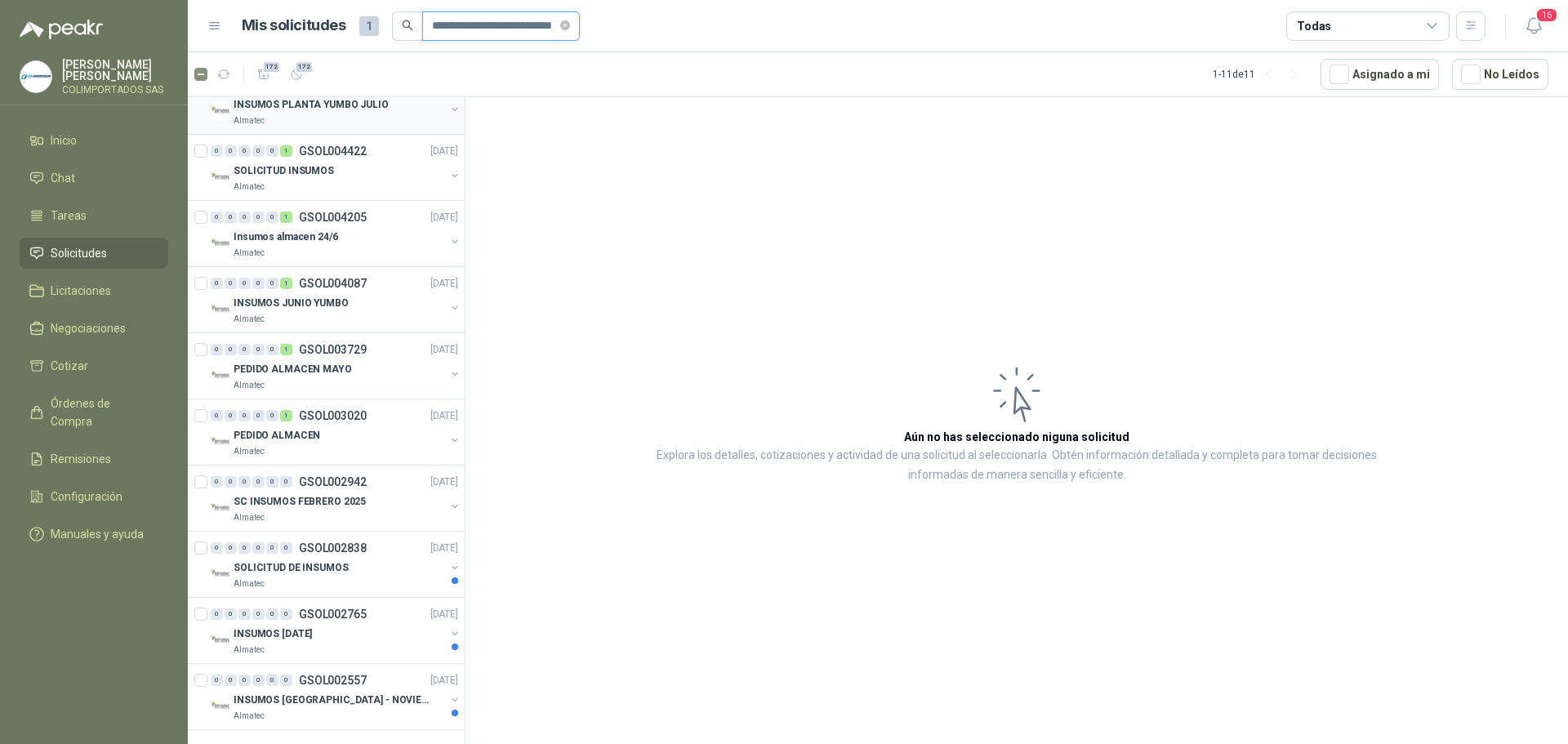
scroll to position [98, 0]
type input "**********"
click at [378, 434] on div "PEDIDO ALMACEN" at bounding box center [339, 431] width 212 height 19
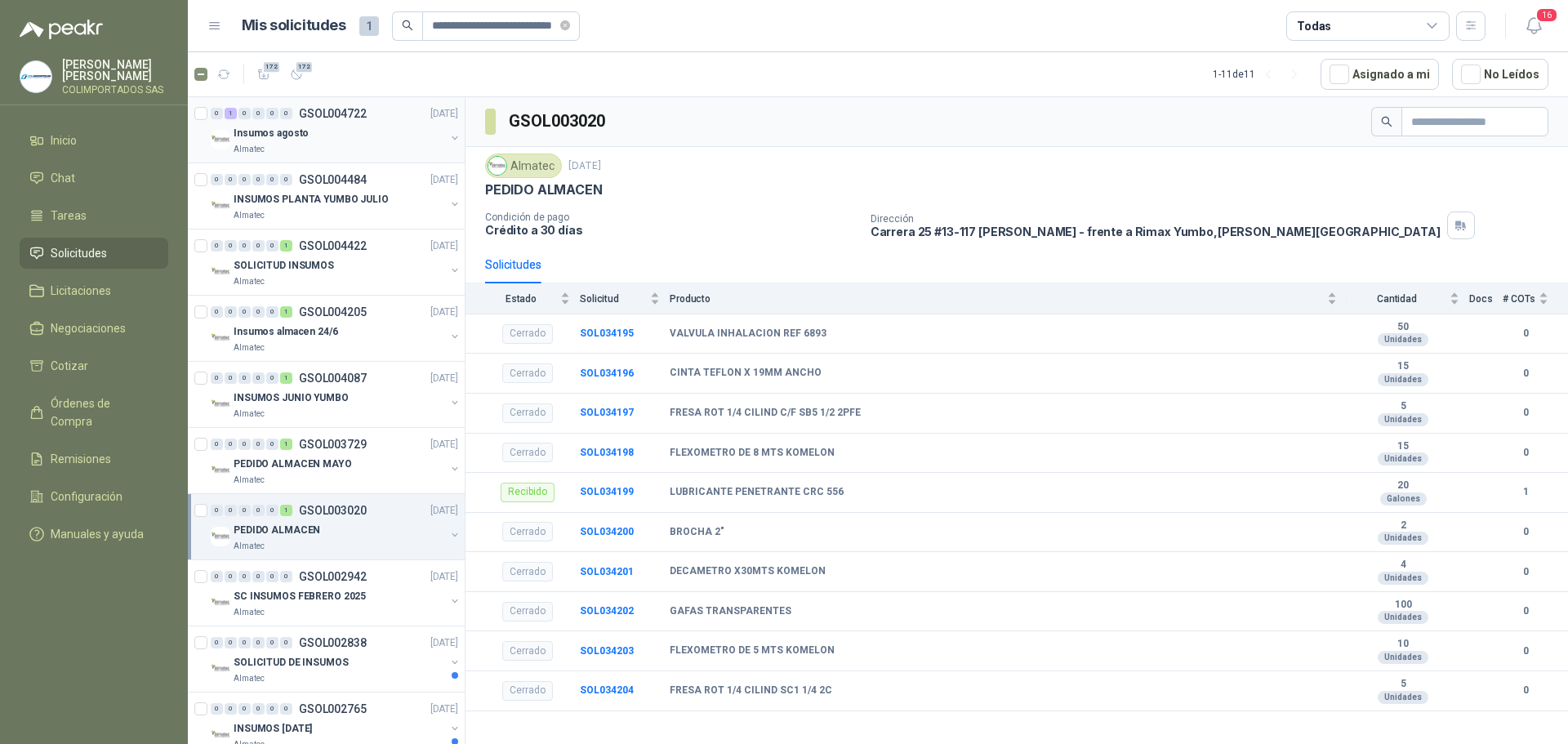
click at [313, 140] on div "Insumos agosto" at bounding box center [339, 133] width 212 height 19
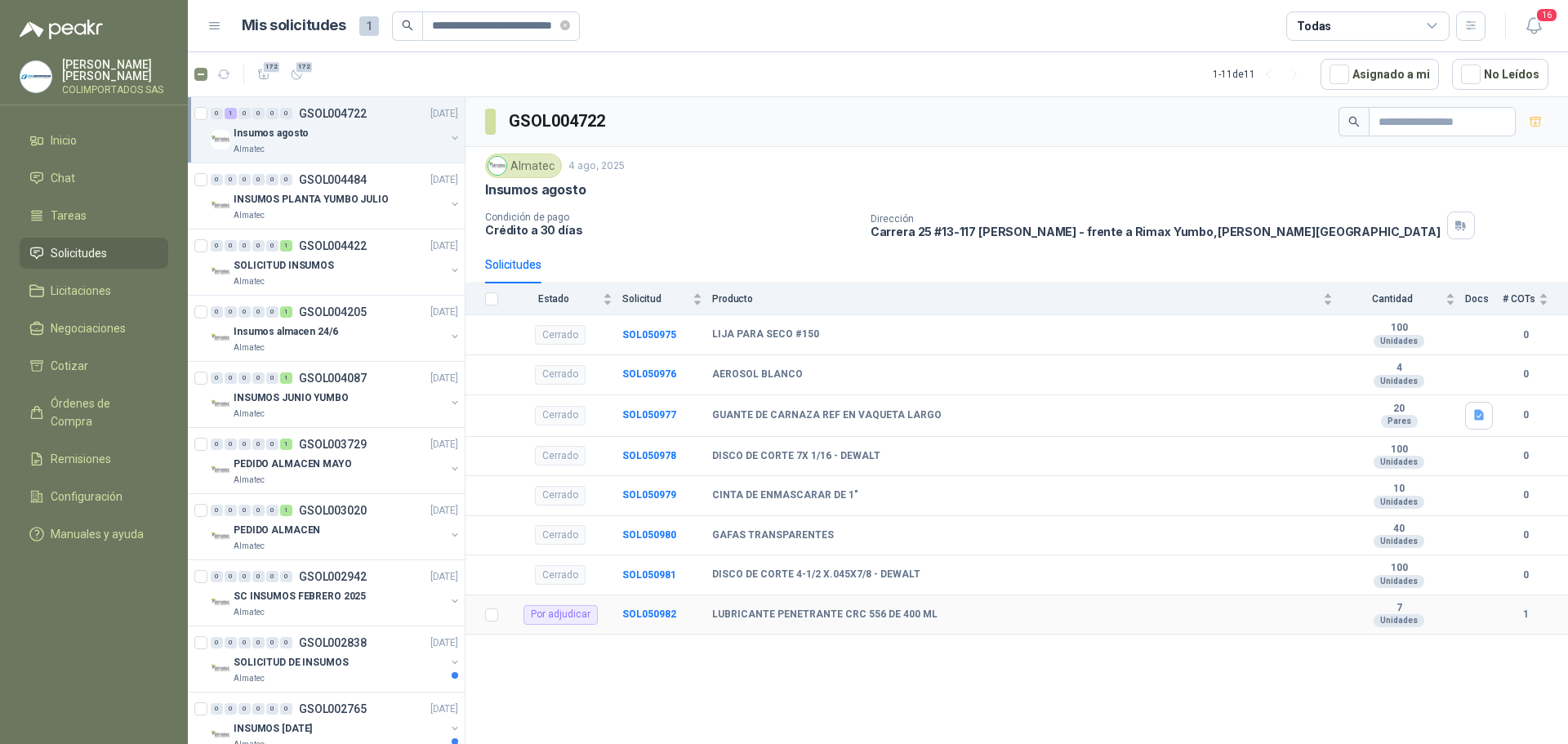
click at [971, 618] on div "LUBRICANTE PENETRANTE CRC 556 DE 400 ML" at bounding box center [1022, 614] width 621 height 13
click at [656, 610] on b "SOL050982" at bounding box center [649, 613] width 54 height 11
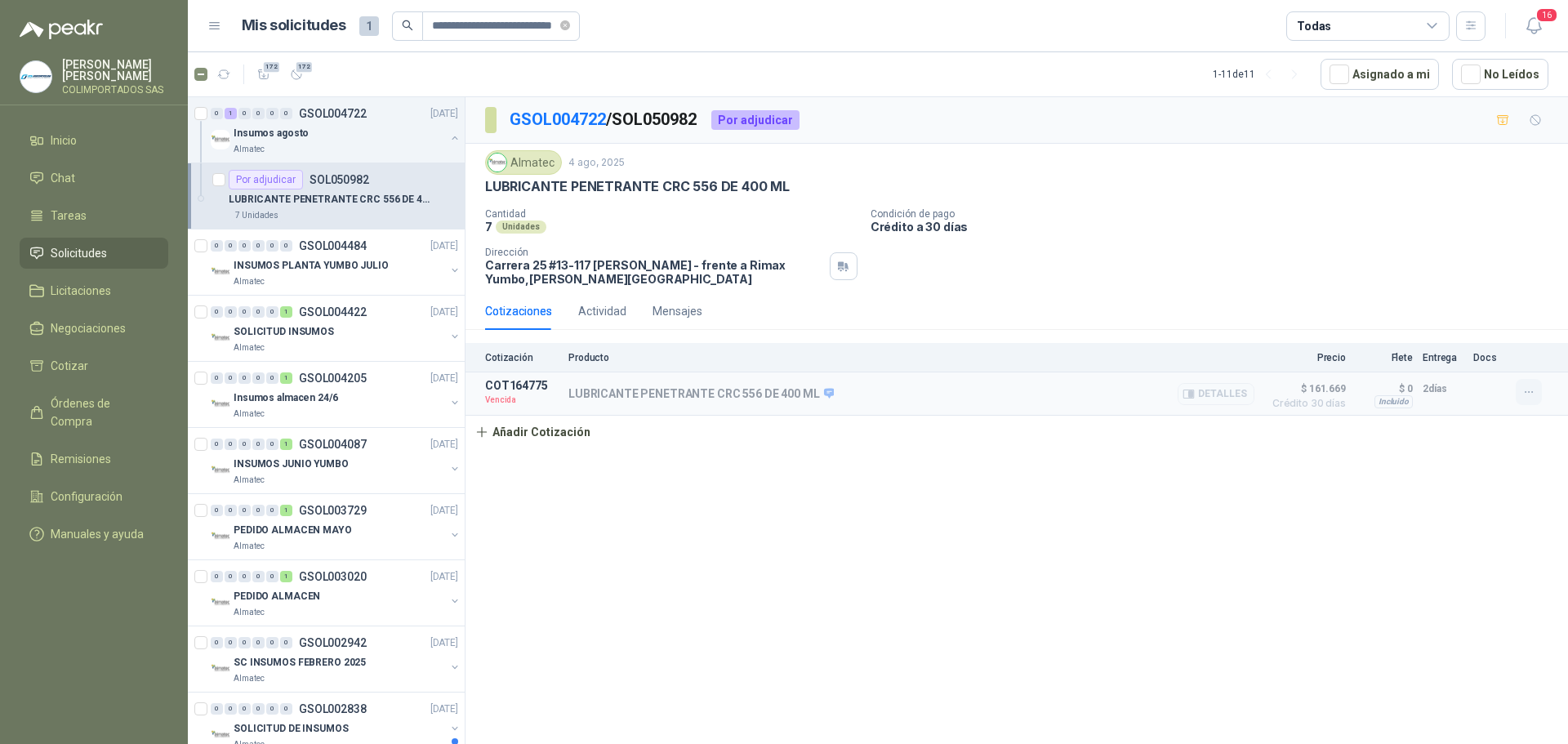
click at [1527, 388] on icon "button" at bounding box center [1529, 393] width 14 height 14
click at [1483, 354] on button "Re-cotizar" at bounding box center [1496, 356] width 131 height 26
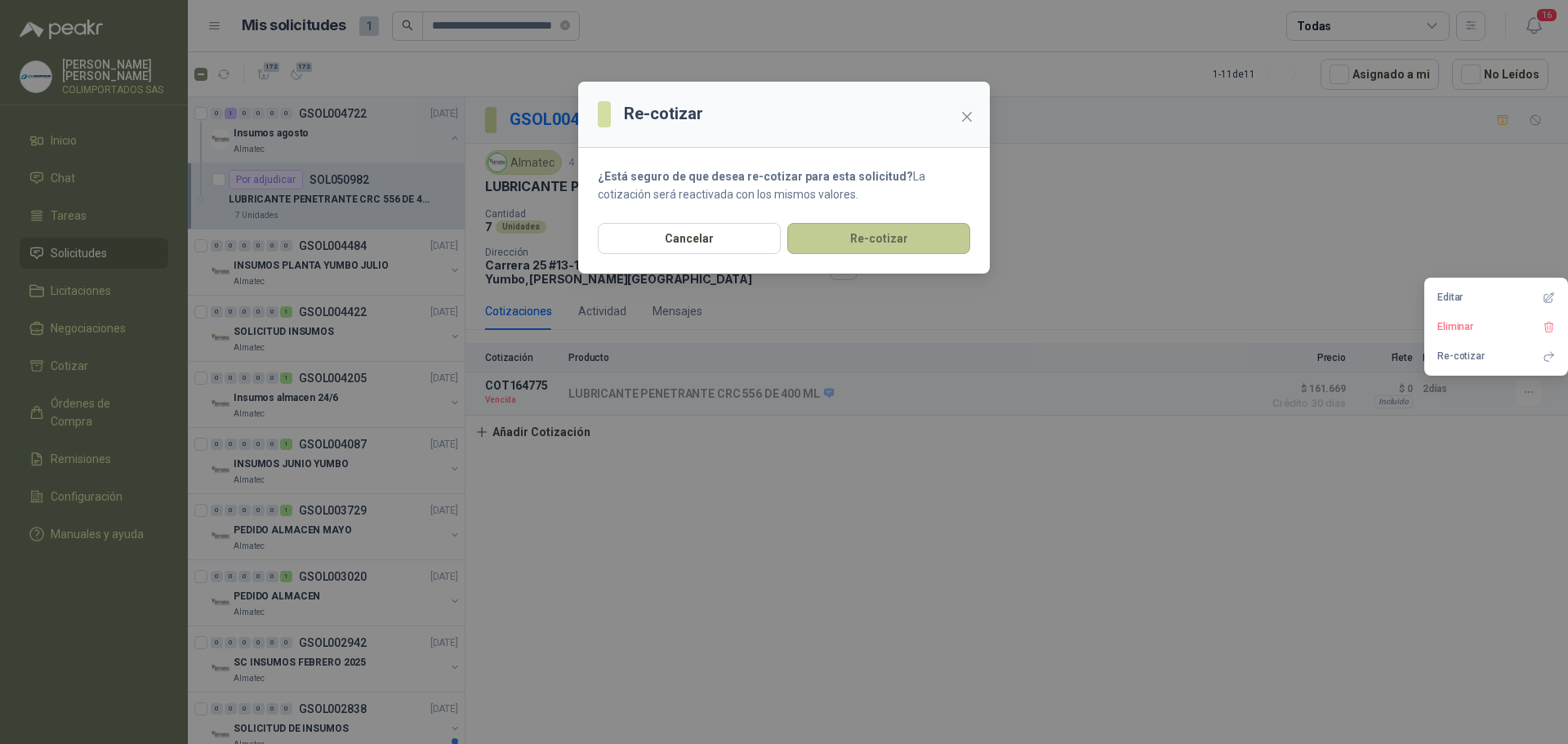
click at [891, 220] on section "¿Está seguro de que desea re-cotizar para esta solicitud? La cotización será re…" at bounding box center [784, 184] width 411 height 75
click at [882, 242] on button "Re-cotizar" at bounding box center [879, 238] width 183 height 31
